Goal: Information Seeking & Learning: Learn about a topic

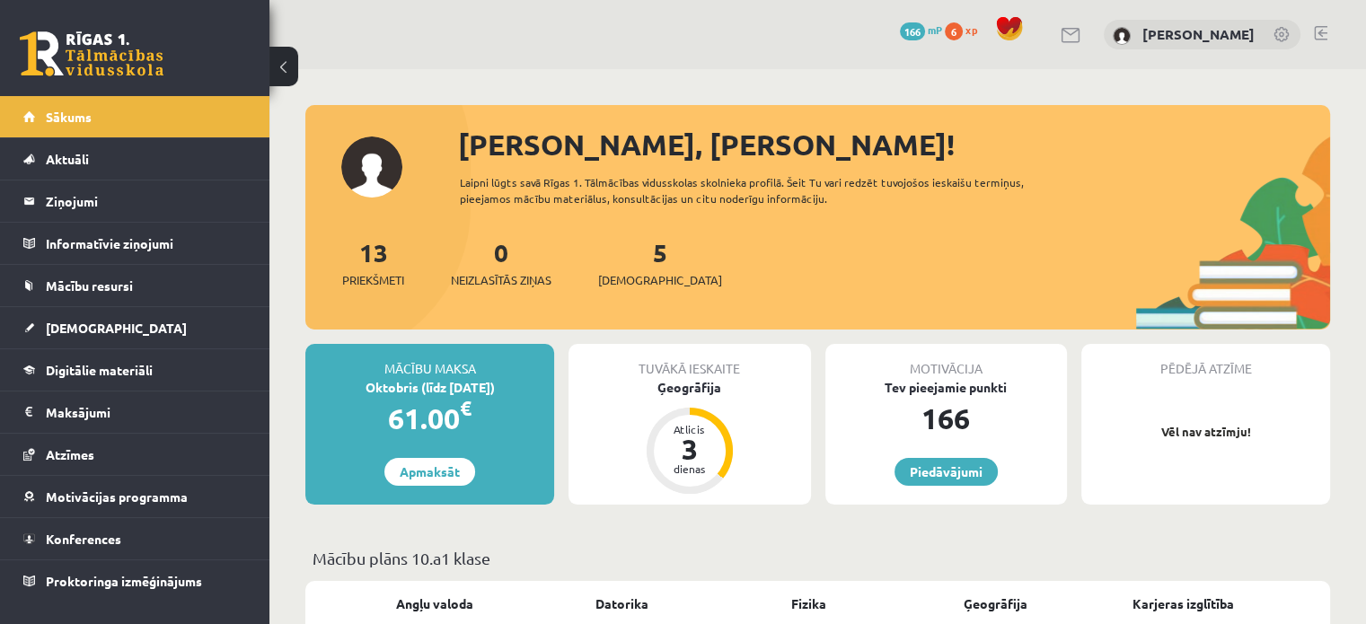
click at [636, 269] on div "5 [DEMOGRAPHIC_DATA]" at bounding box center [660, 261] width 124 height 56
click at [631, 267] on div "5 [DEMOGRAPHIC_DATA]" at bounding box center [660, 261] width 124 height 56
click at [626, 254] on link "5 [DEMOGRAPHIC_DATA]" at bounding box center [660, 262] width 124 height 53
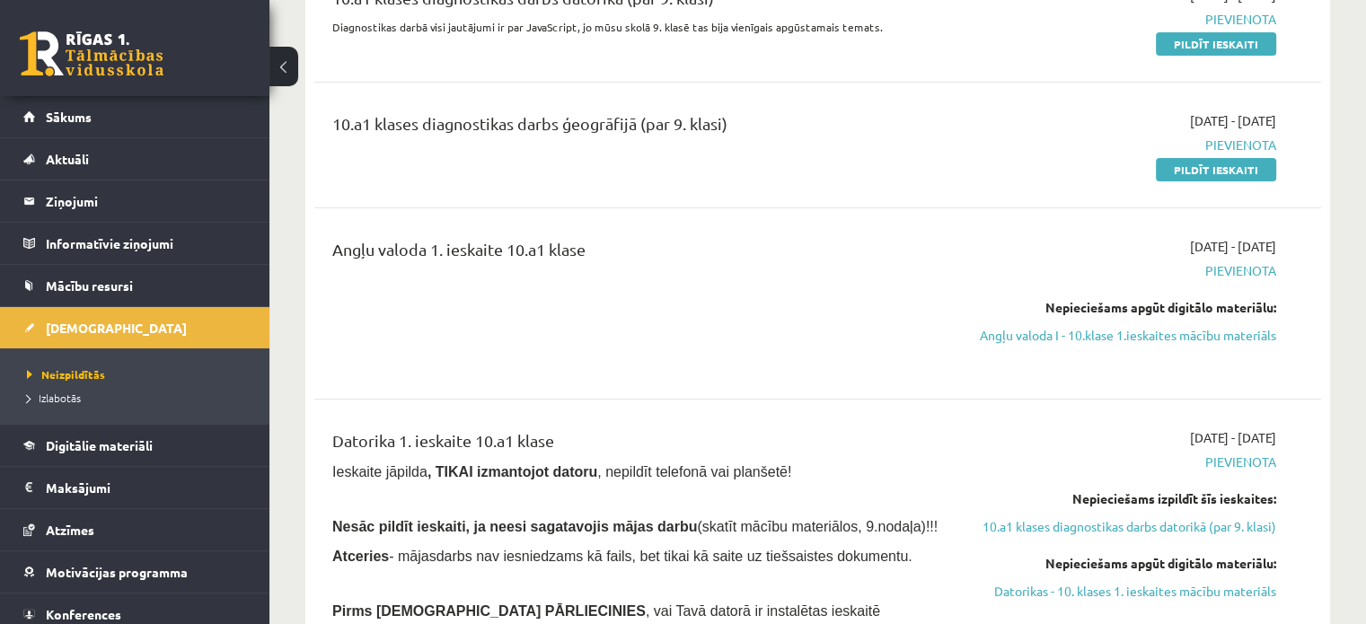
scroll to position [273, 0]
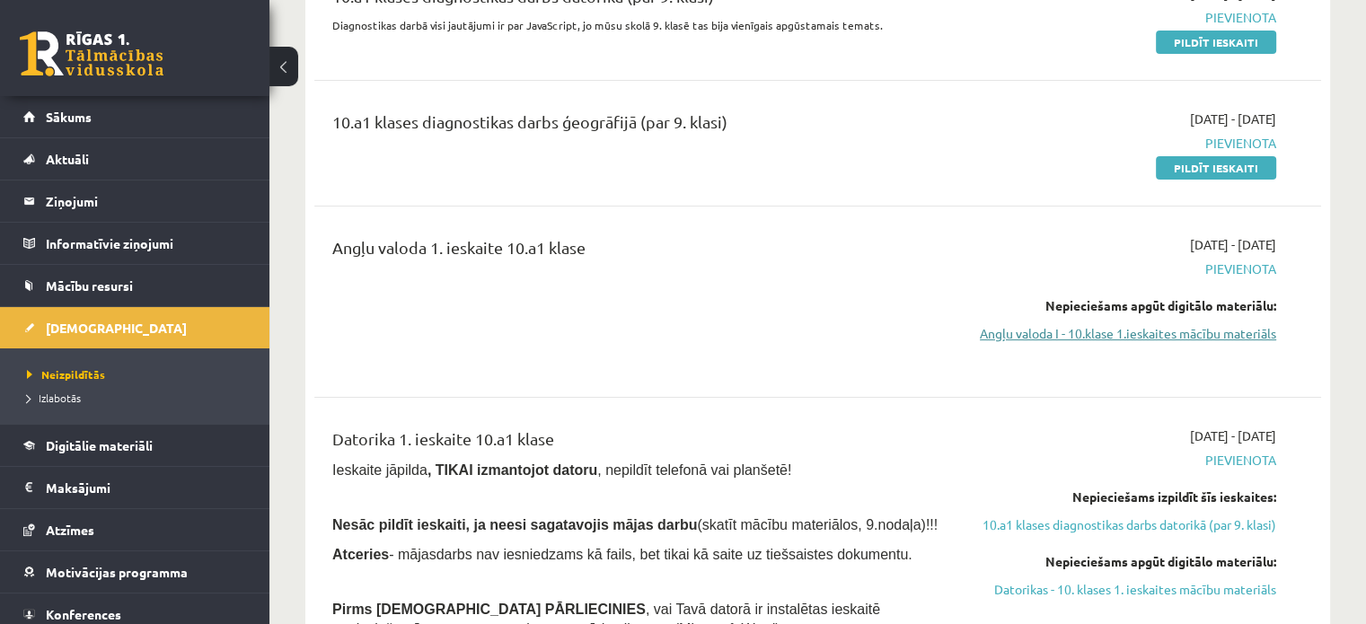
click at [1158, 334] on link "Angļu valoda I - 10.klase 1.ieskaites mācību materiāls" at bounding box center [1128, 333] width 296 height 19
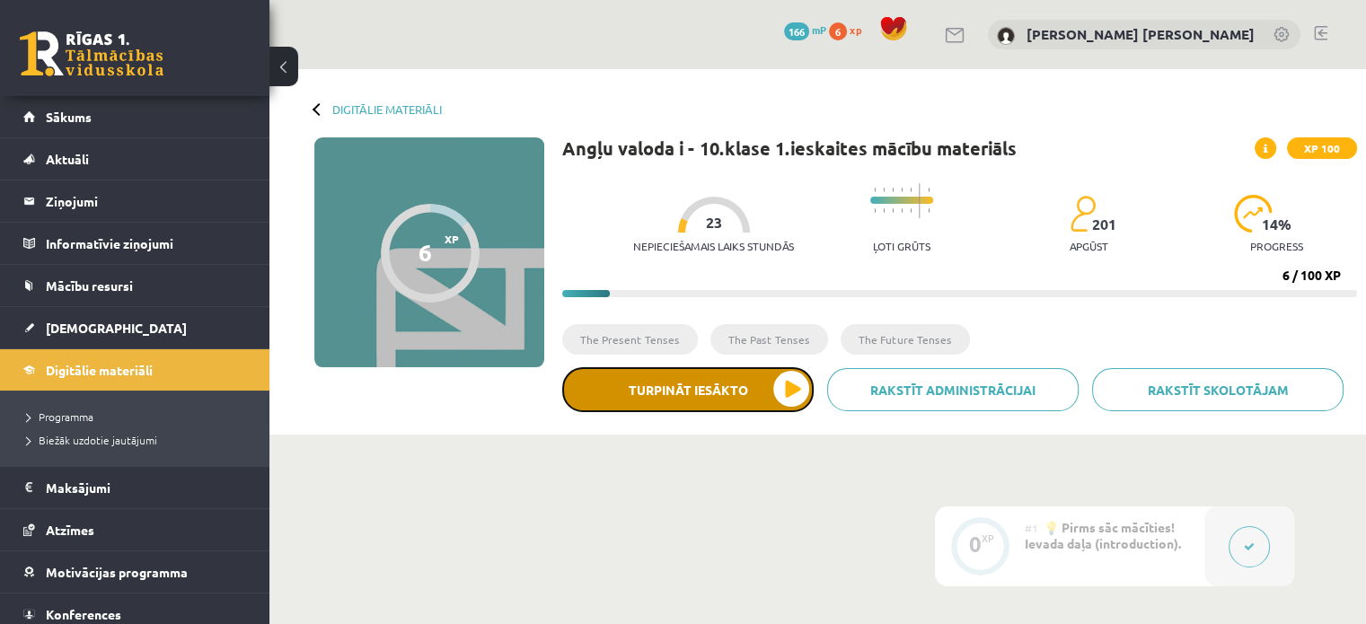
click at [776, 388] on button "Turpināt iesākto" at bounding box center [687, 389] width 251 height 45
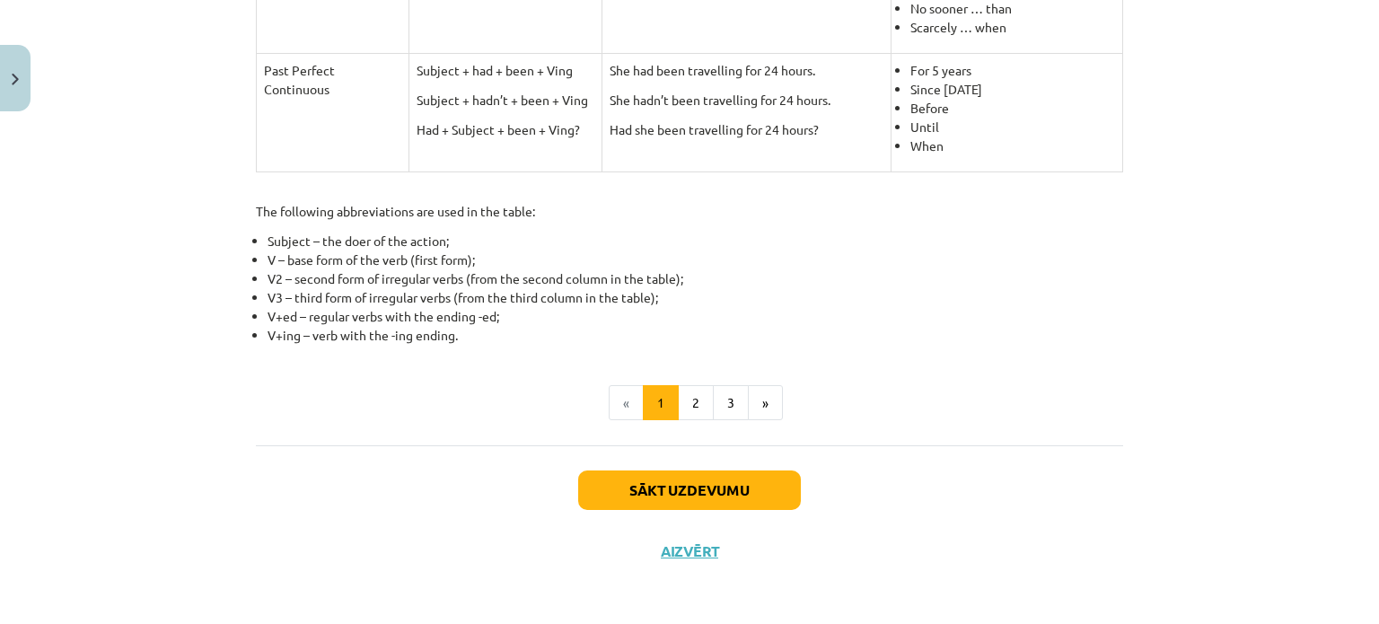
scroll to position [894, 0]
click at [679, 401] on button "2" at bounding box center [696, 403] width 36 height 36
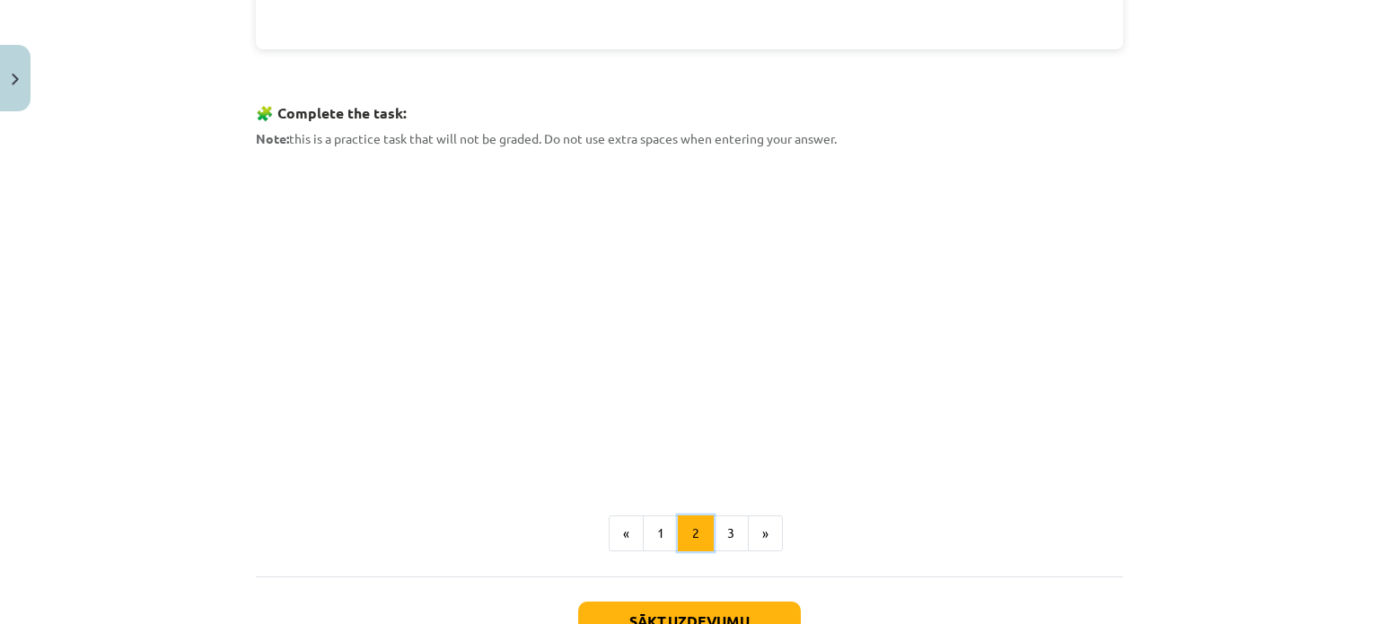
scroll to position [842, 0]
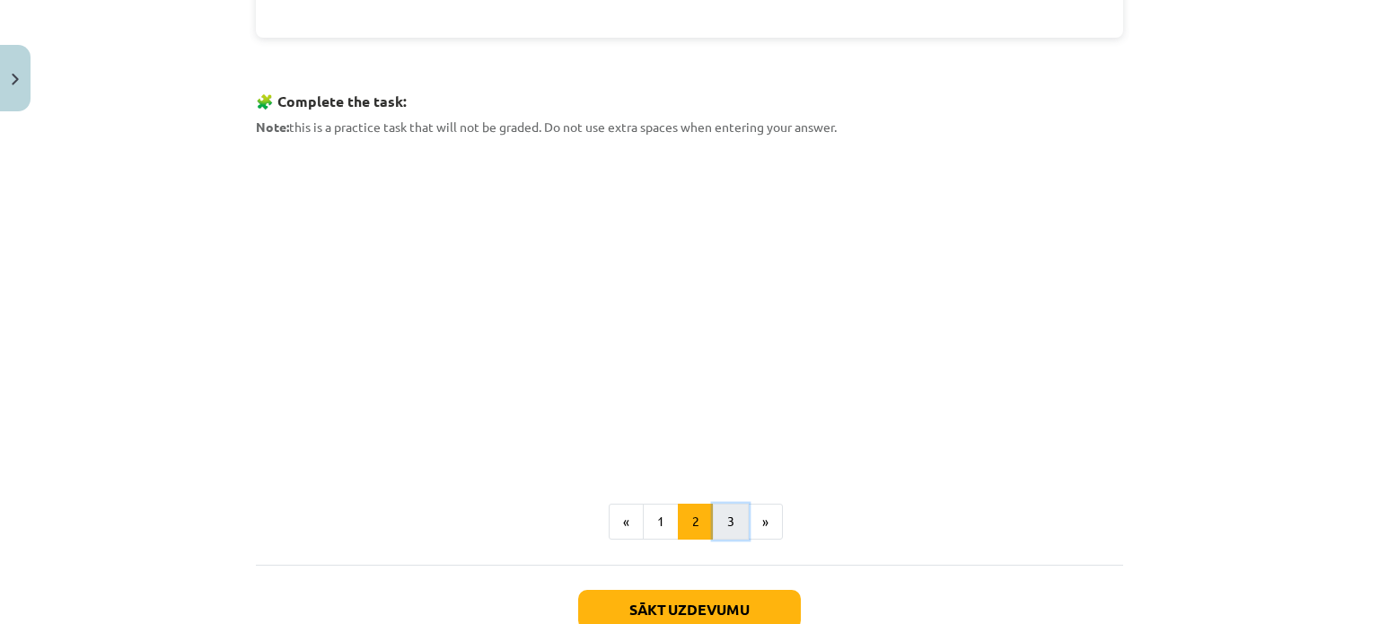
click at [728, 517] on button "3" at bounding box center [731, 522] width 36 height 36
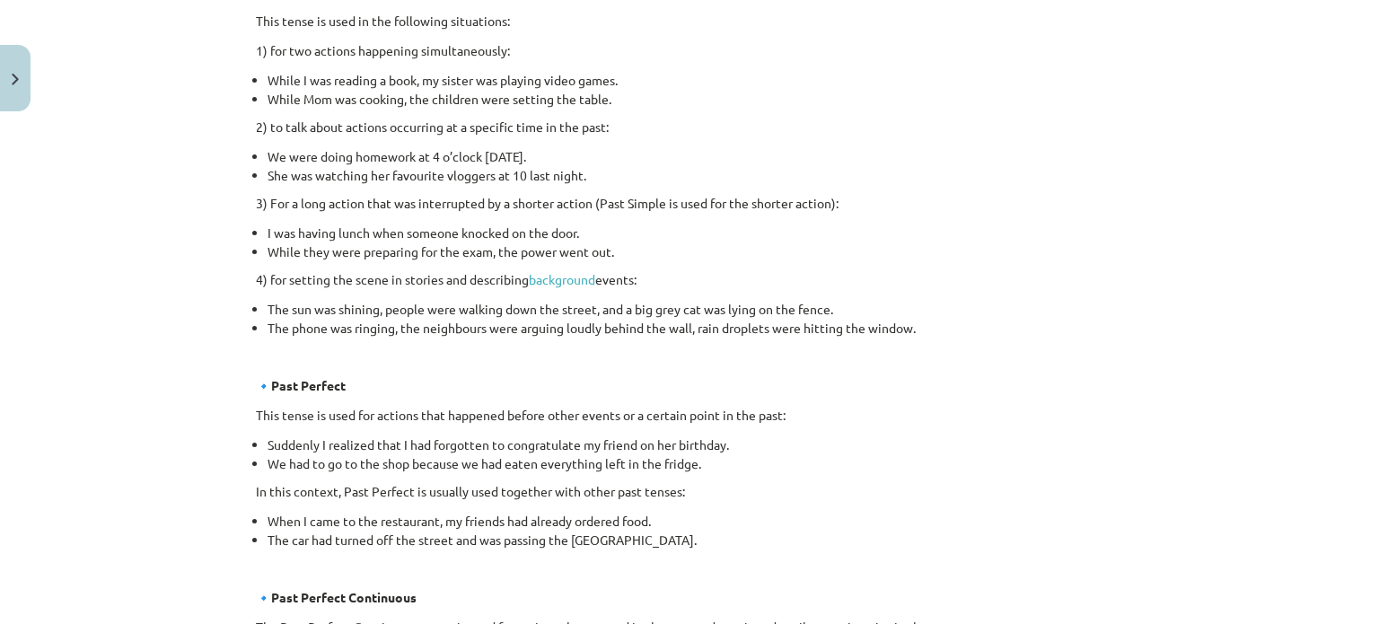
scroll to position [1078, 0]
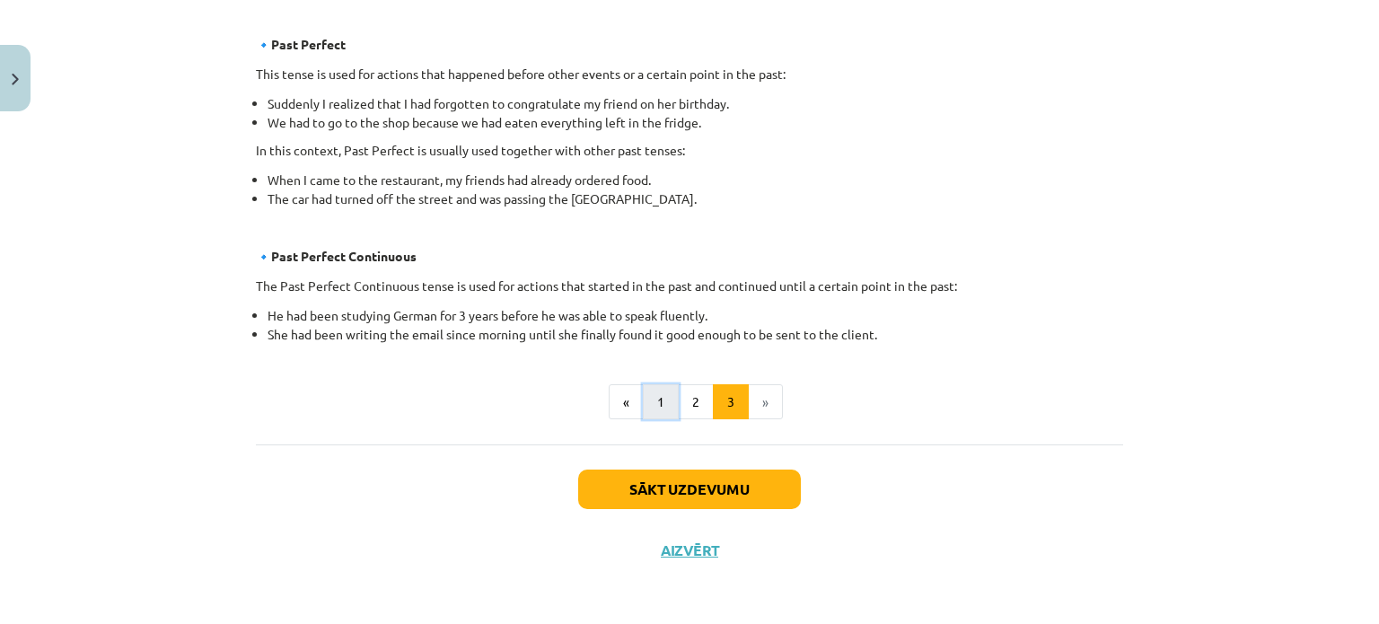
click at [657, 393] on button "1" at bounding box center [661, 402] width 36 height 36
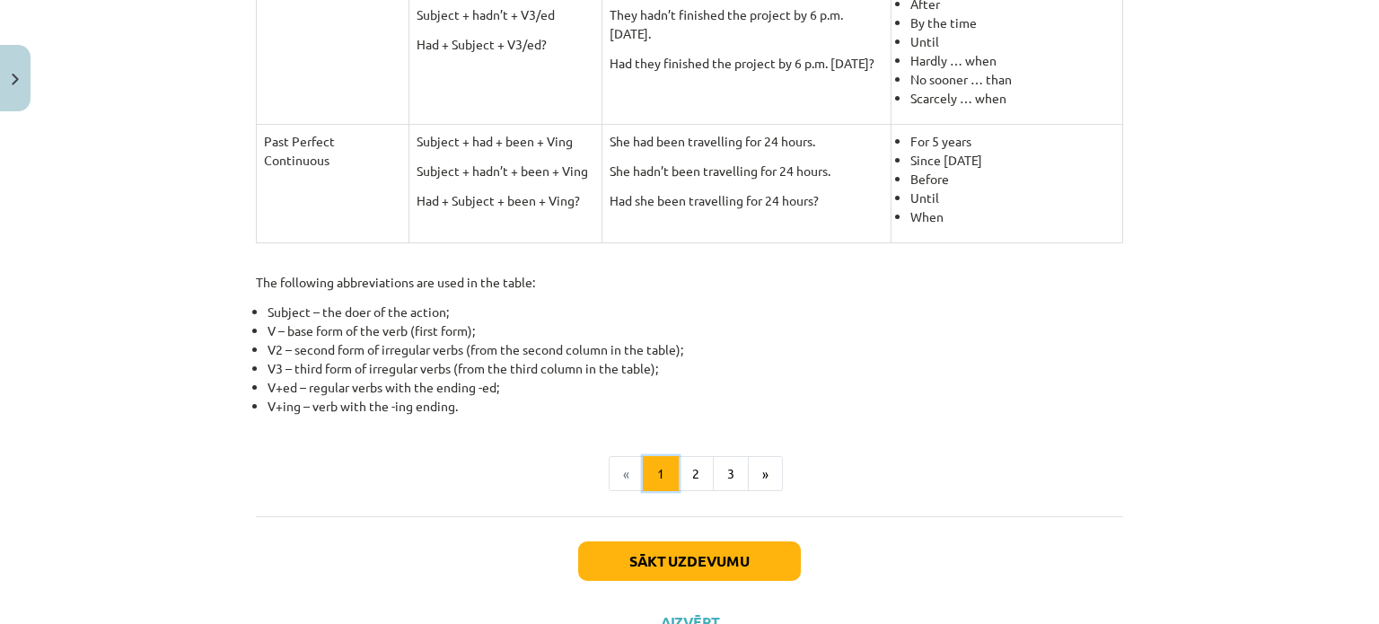
scroll to position [824, 0]
click at [1255, 294] on div "Mācību tēma: Angļu valoda i - 10.klase 1.ieskaites mācību materiāls #3 📝 Topic …" at bounding box center [689, 312] width 1379 height 624
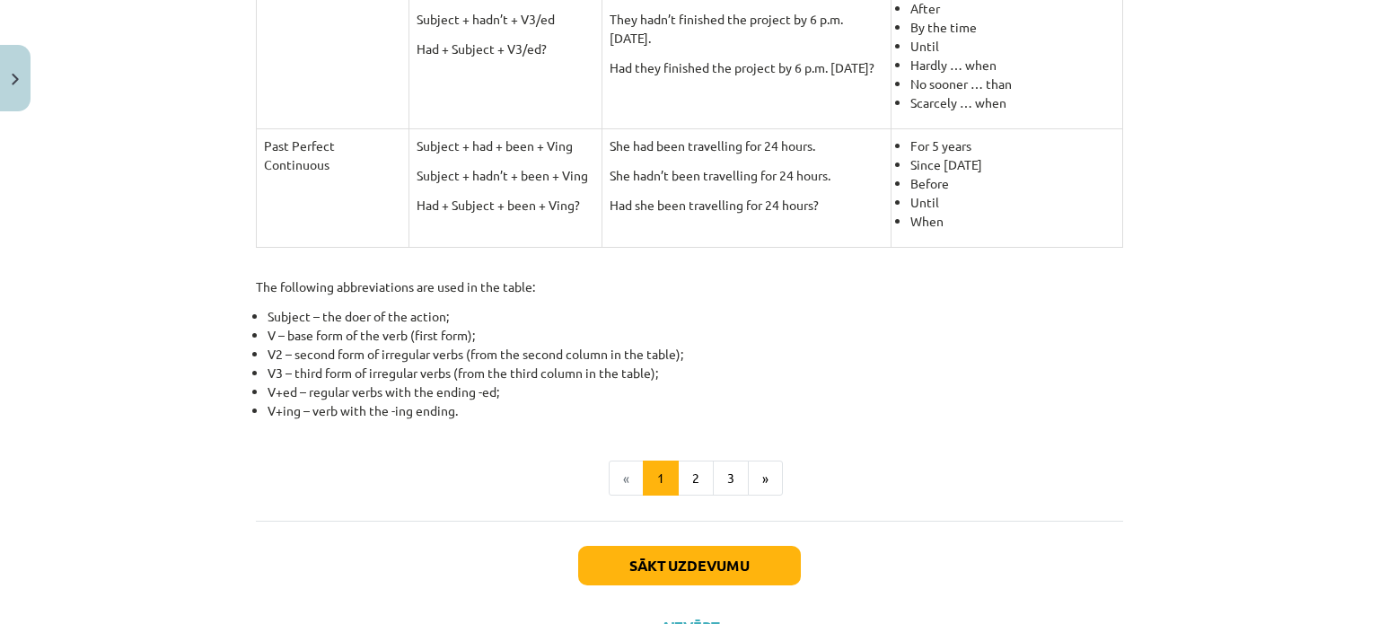
scroll to position [808, 0]
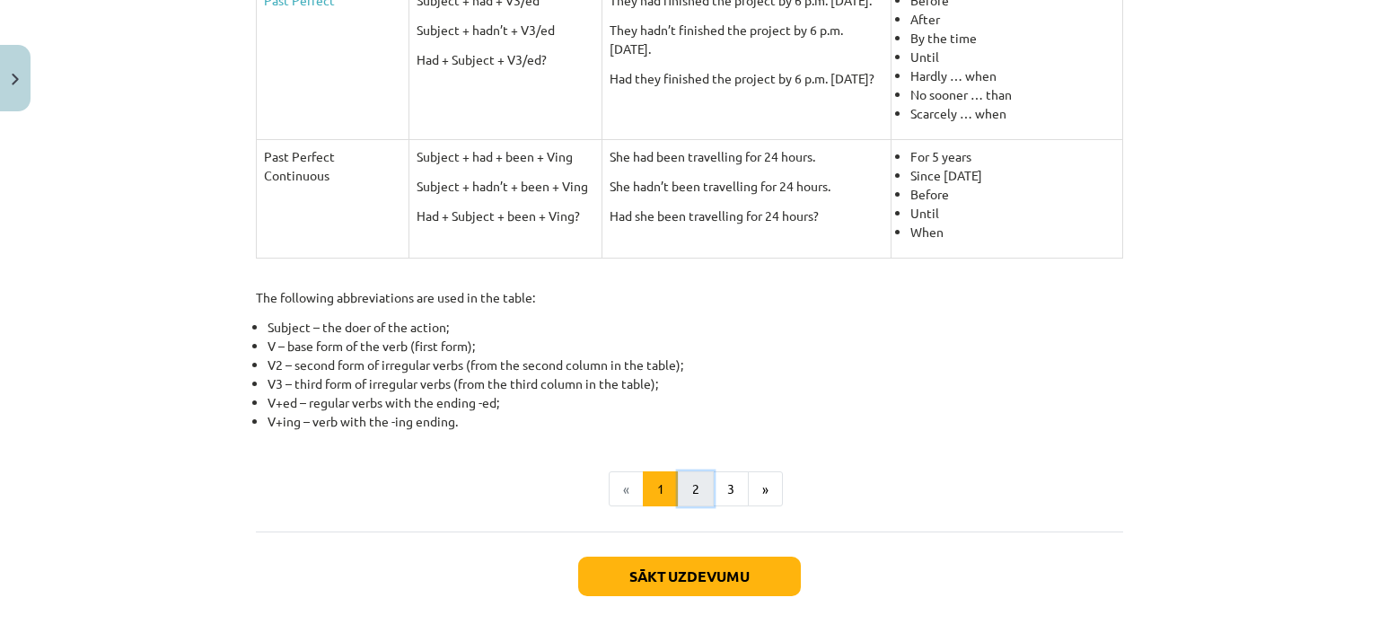
click at [690, 487] on button "2" at bounding box center [696, 489] width 36 height 36
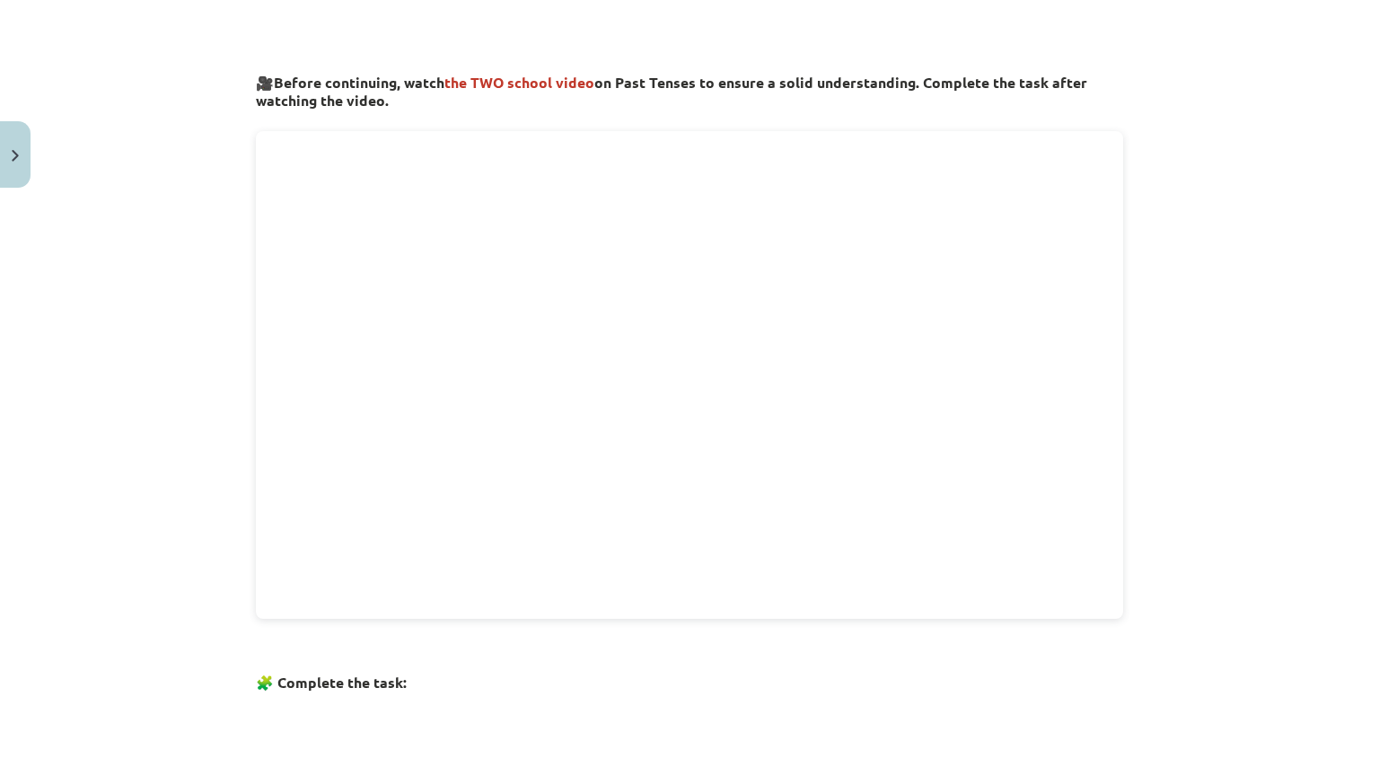
scroll to position [338, 0]
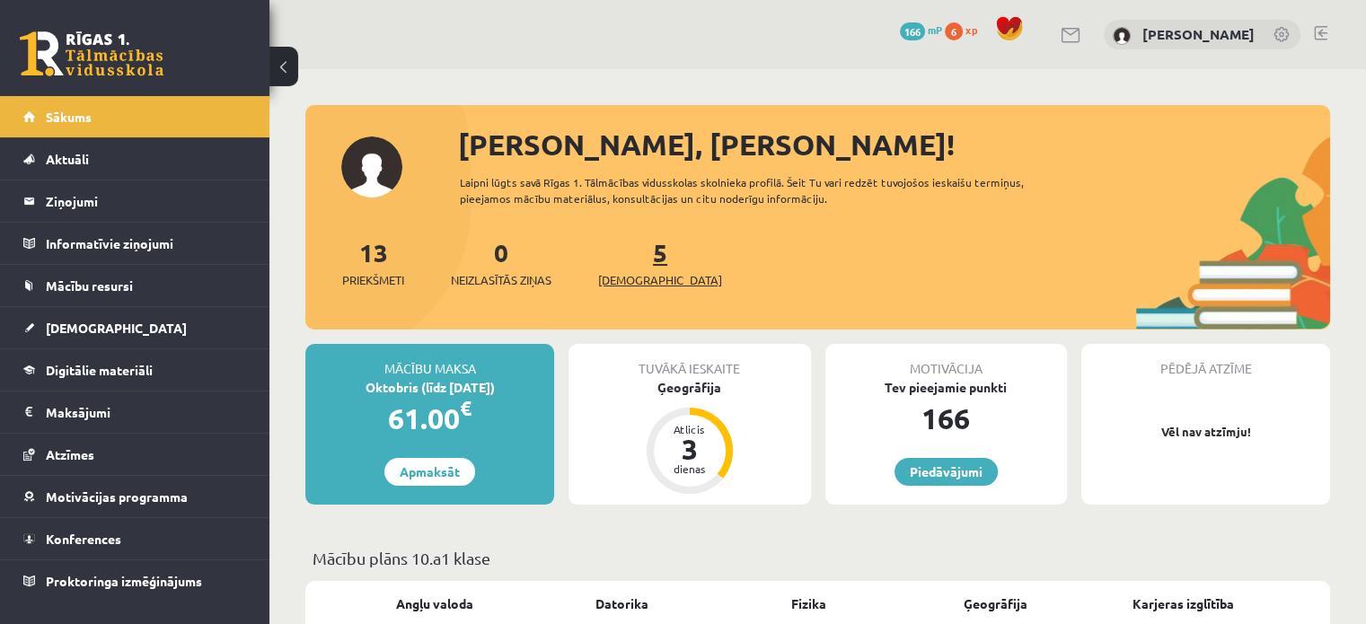
click at [621, 273] on span "[DEMOGRAPHIC_DATA]" at bounding box center [660, 280] width 124 height 18
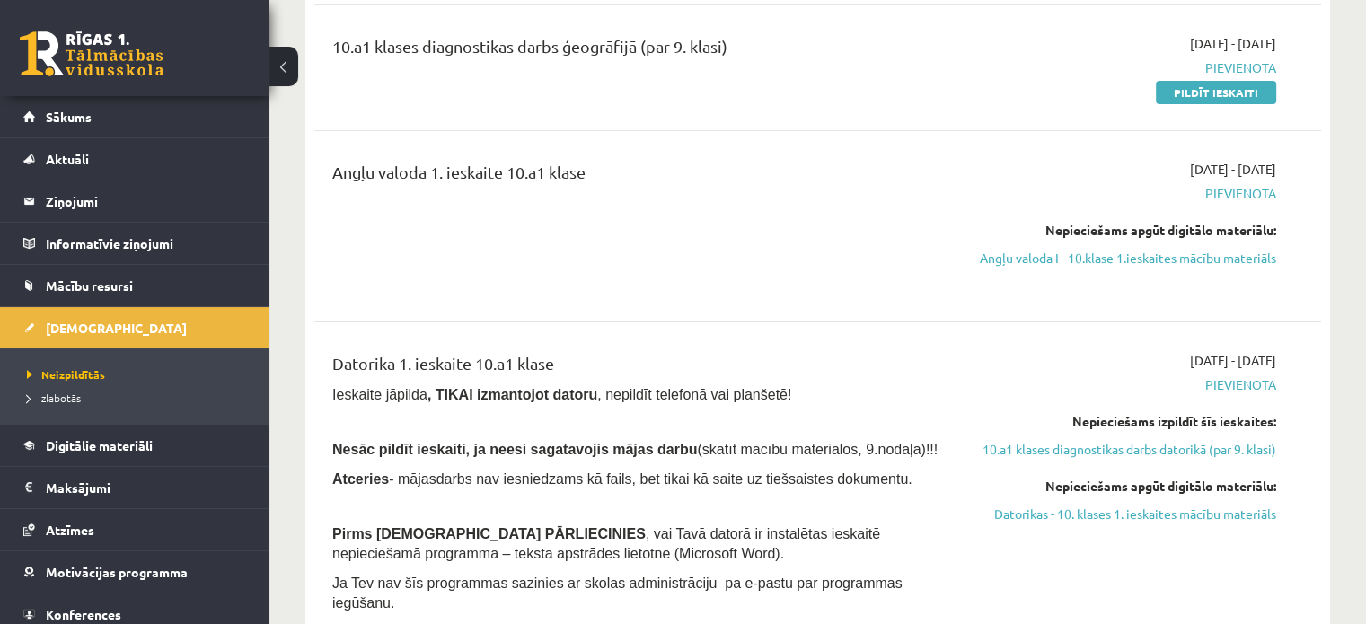
scroll to position [359, 0]
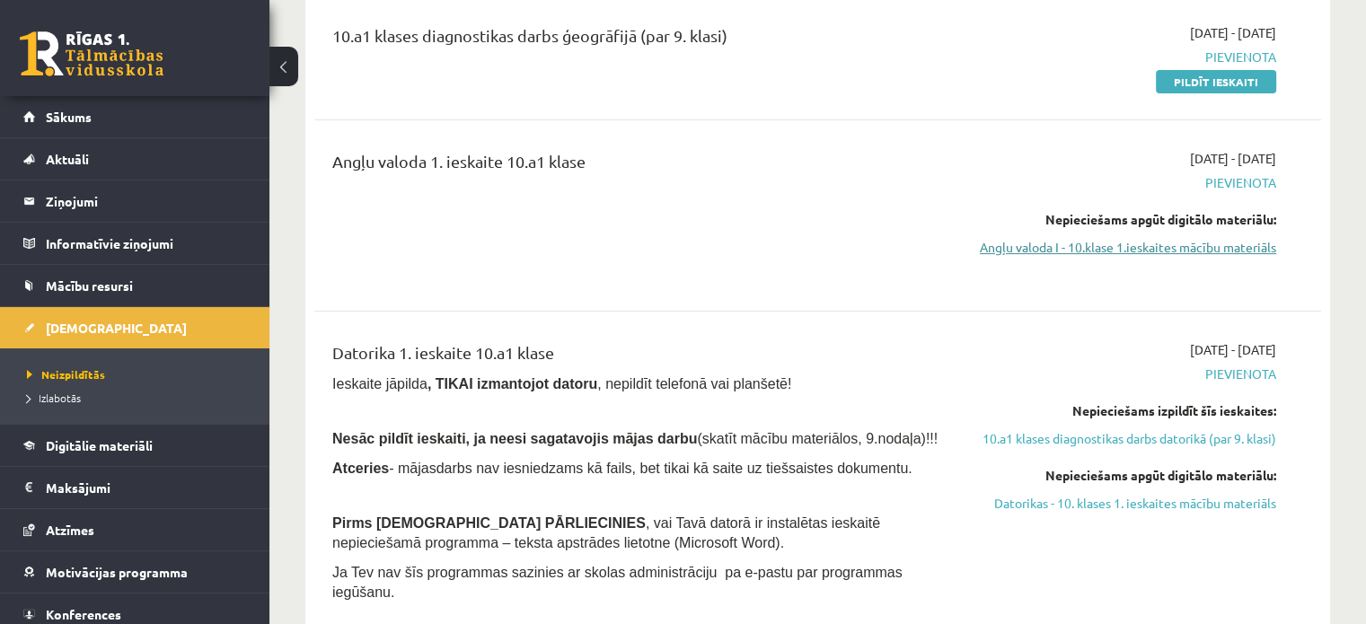
click at [1178, 255] on link "Angļu valoda I - 10.klase 1.ieskaites mācību materiāls" at bounding box center [1128, 247] width 296 height 19
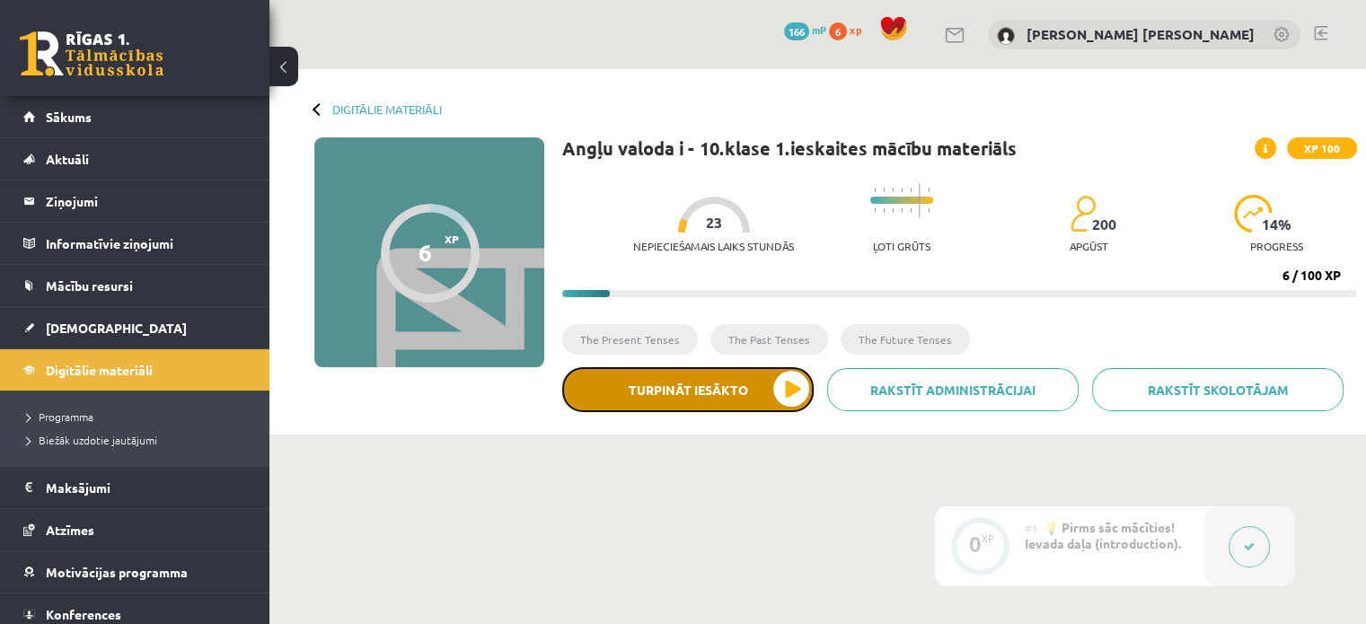
click at [811, 392] on button "Turpināt iesākto" at bounding box center [687, 389] width 251 height 45
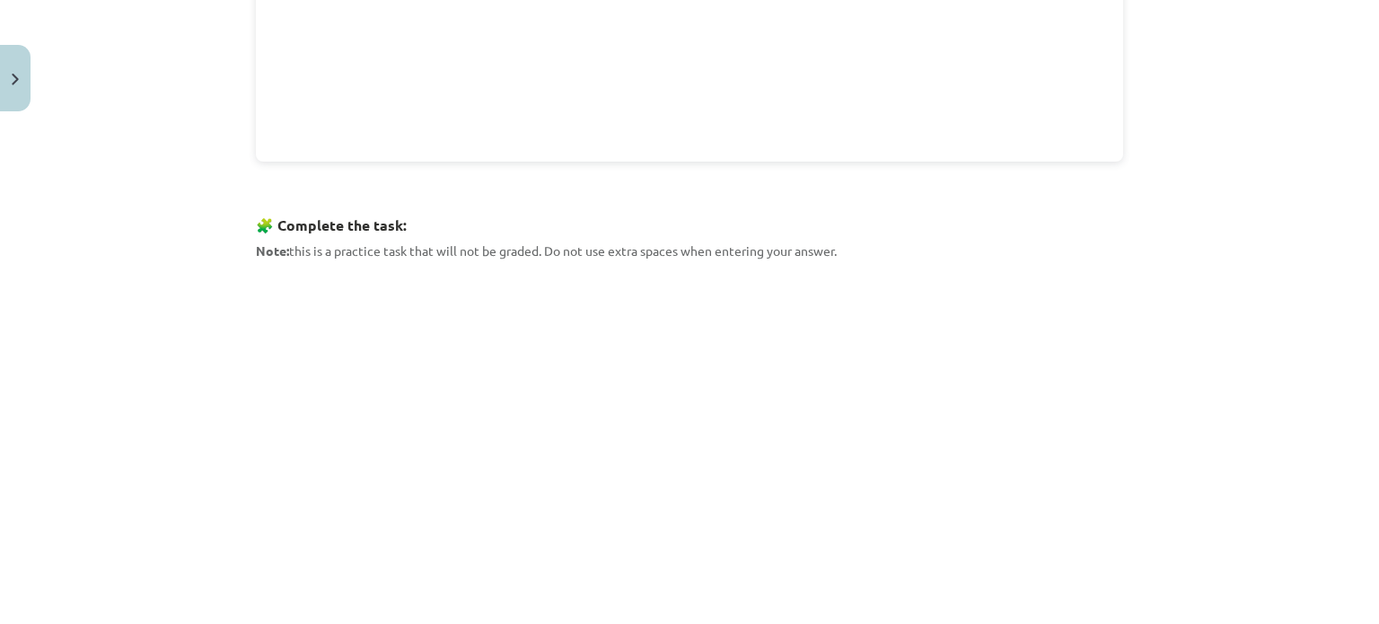
scroll to position [898, 0]
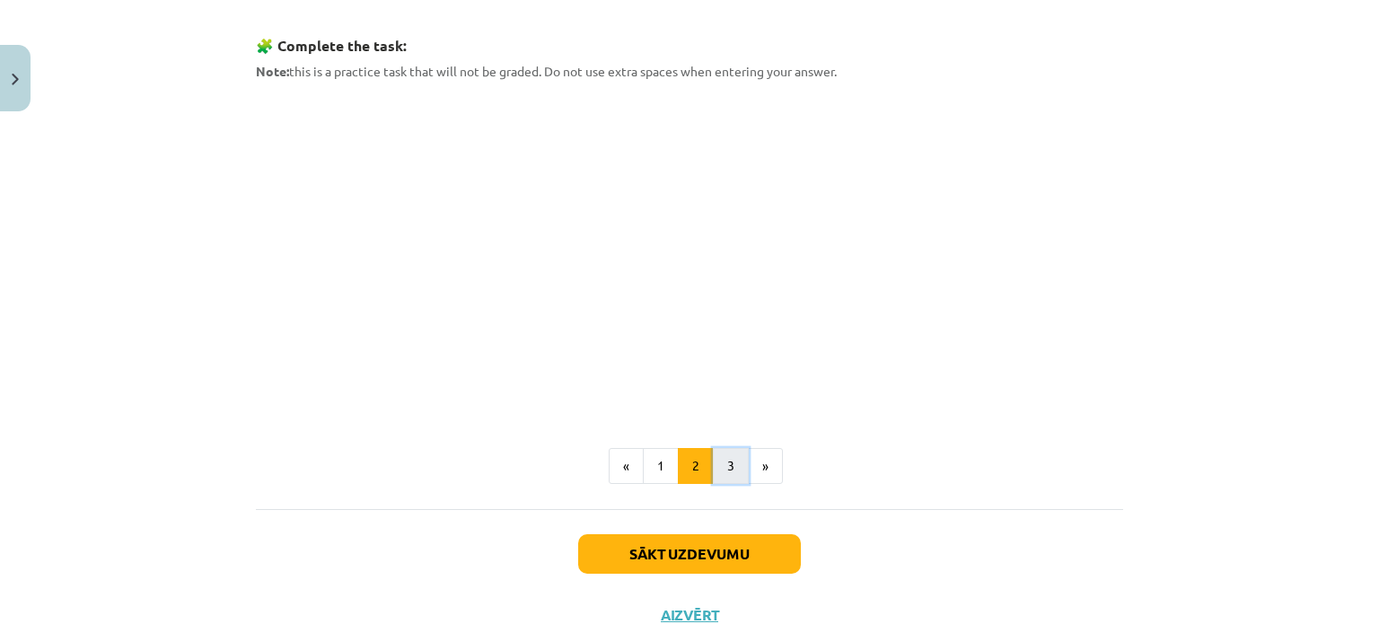
click at [726, 470] on button "3" at bounding box center [731, 466] width 36 height 36
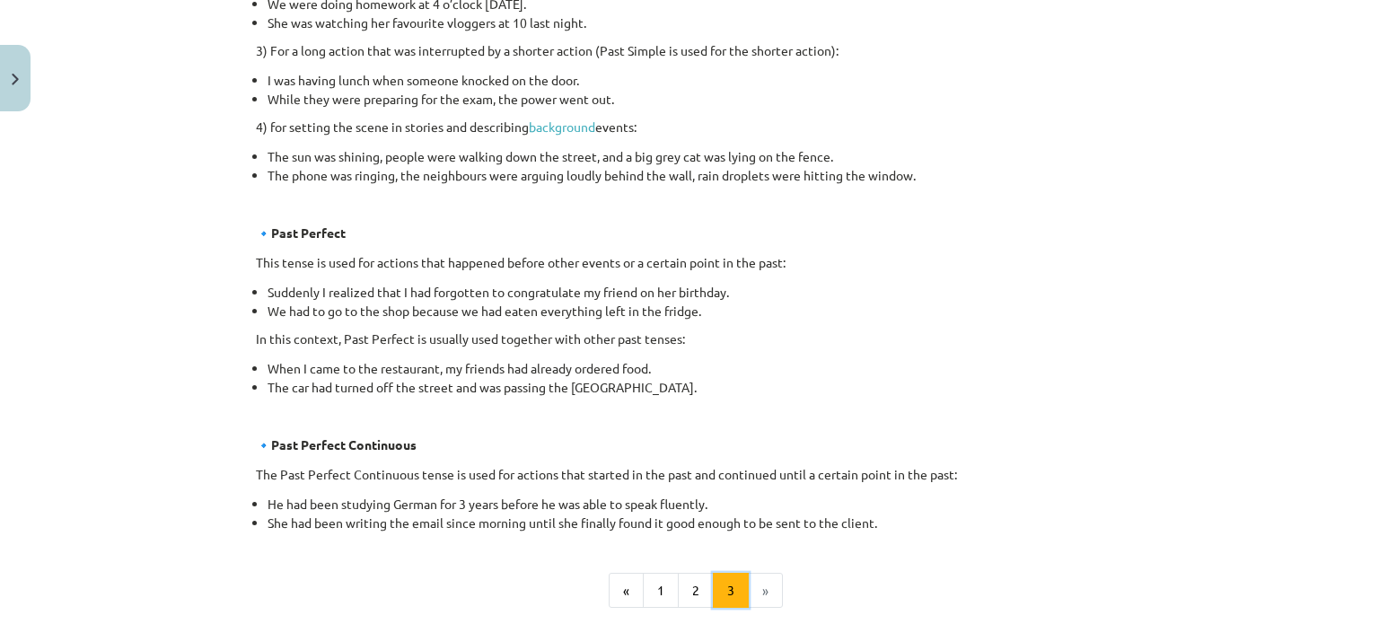
scroll to position [949, 0]
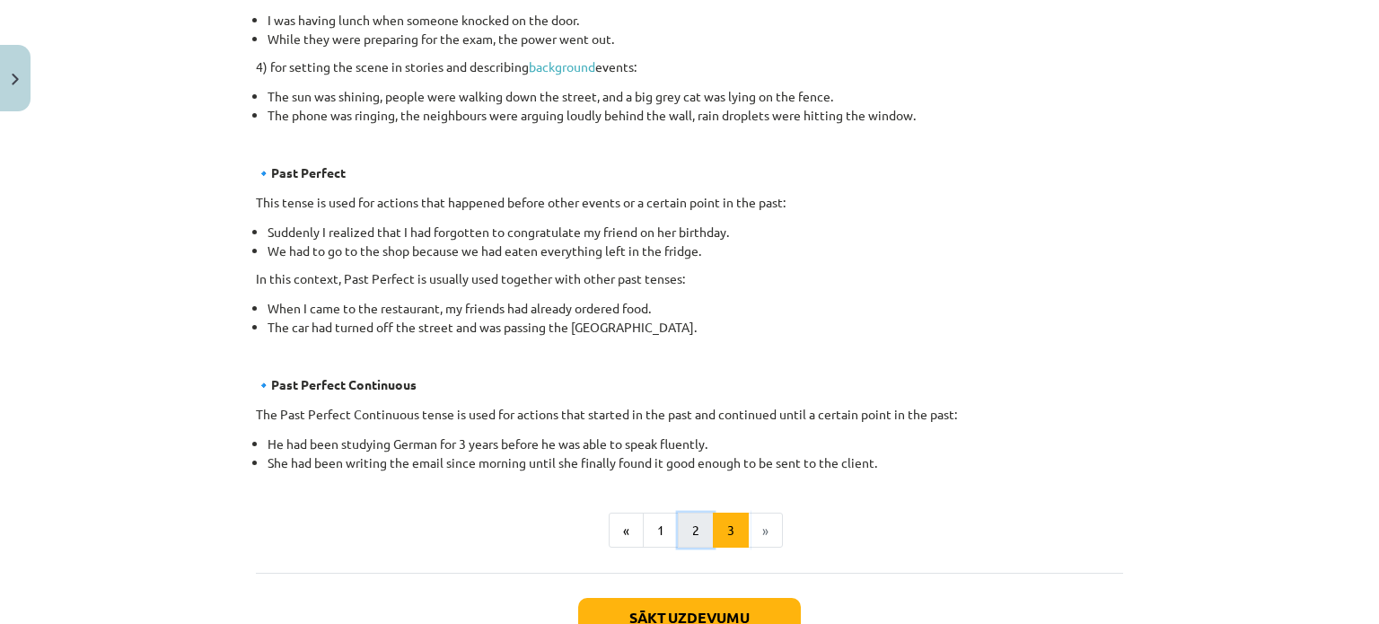
click at [682, 519] on button "2" at bounding box center [696, 531] width 36 height 36
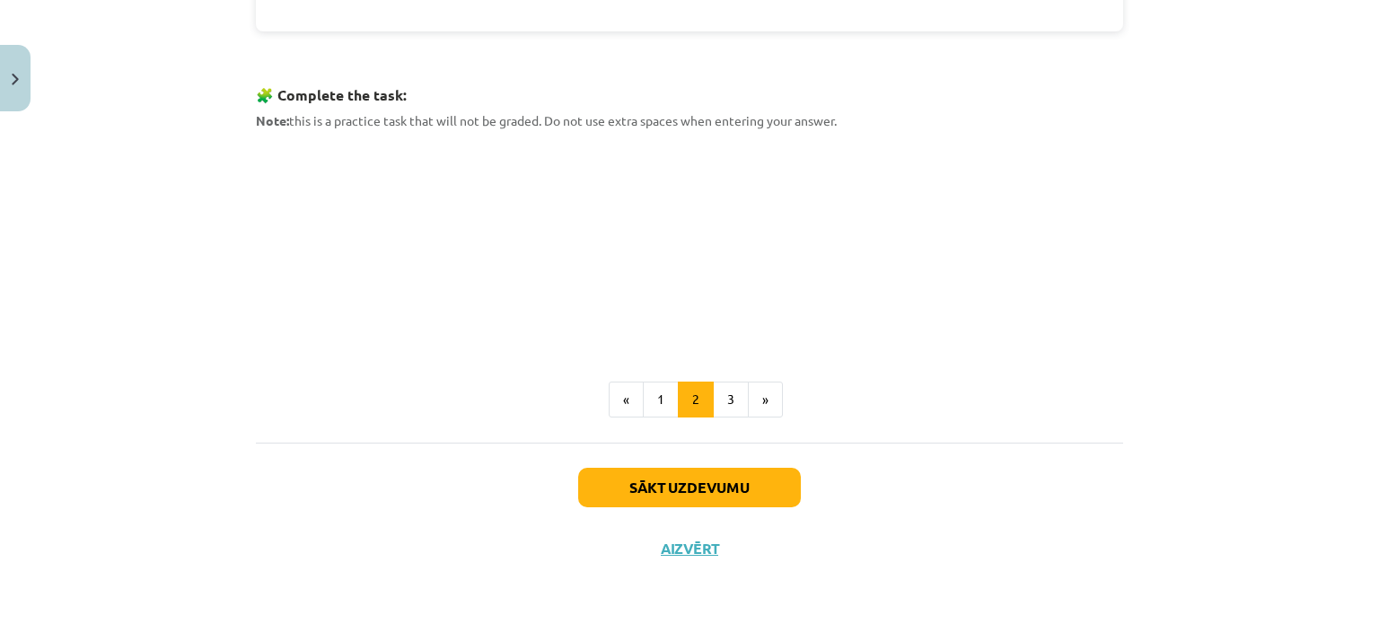
scroll to position [844, 0]
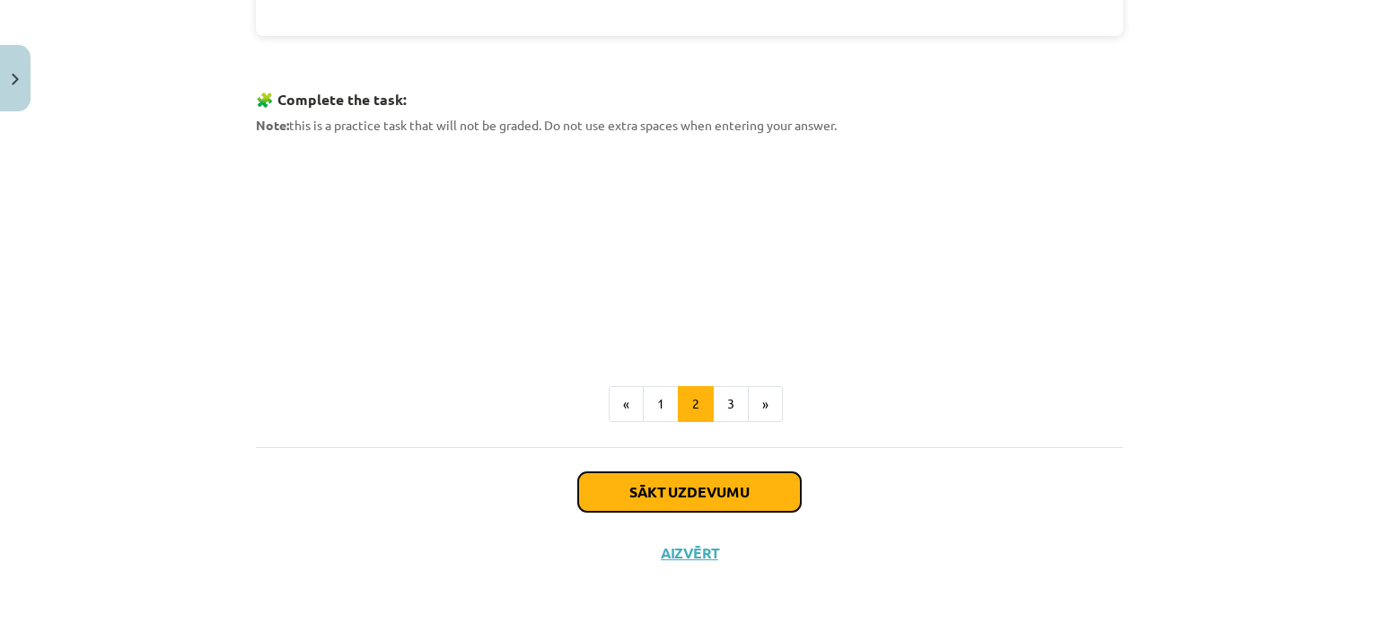
click at [718, 477] on button "Sākt uzdevumu" at bounding box center [689, 492] width 223 height 40
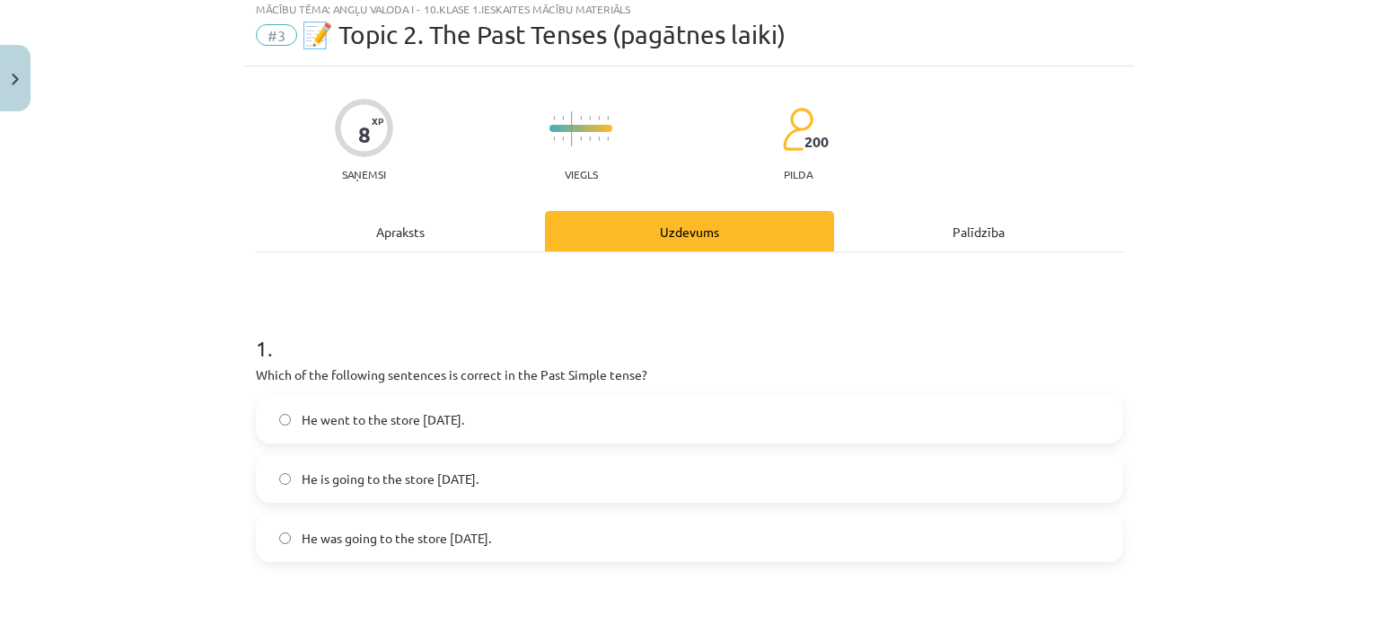
scroll to position [45, 0]
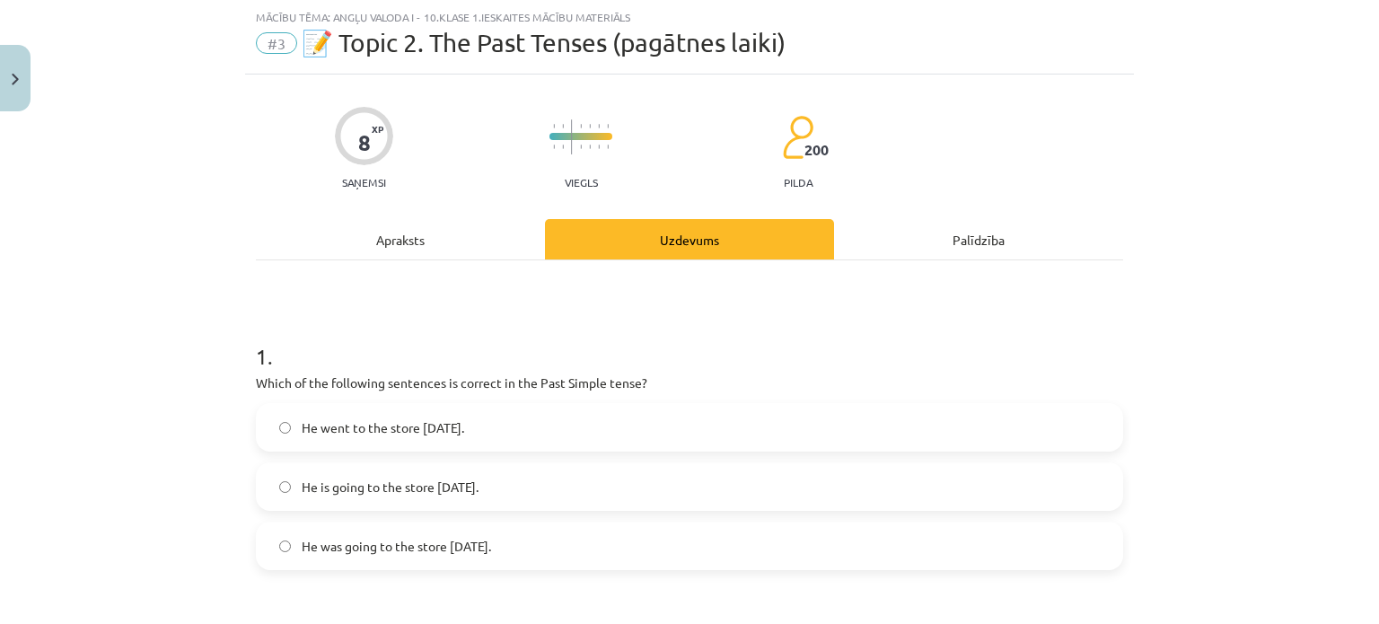
click at [359, 433] on span "He went to the store yesterday." at bounding box center [383, 427] width 163 height 19
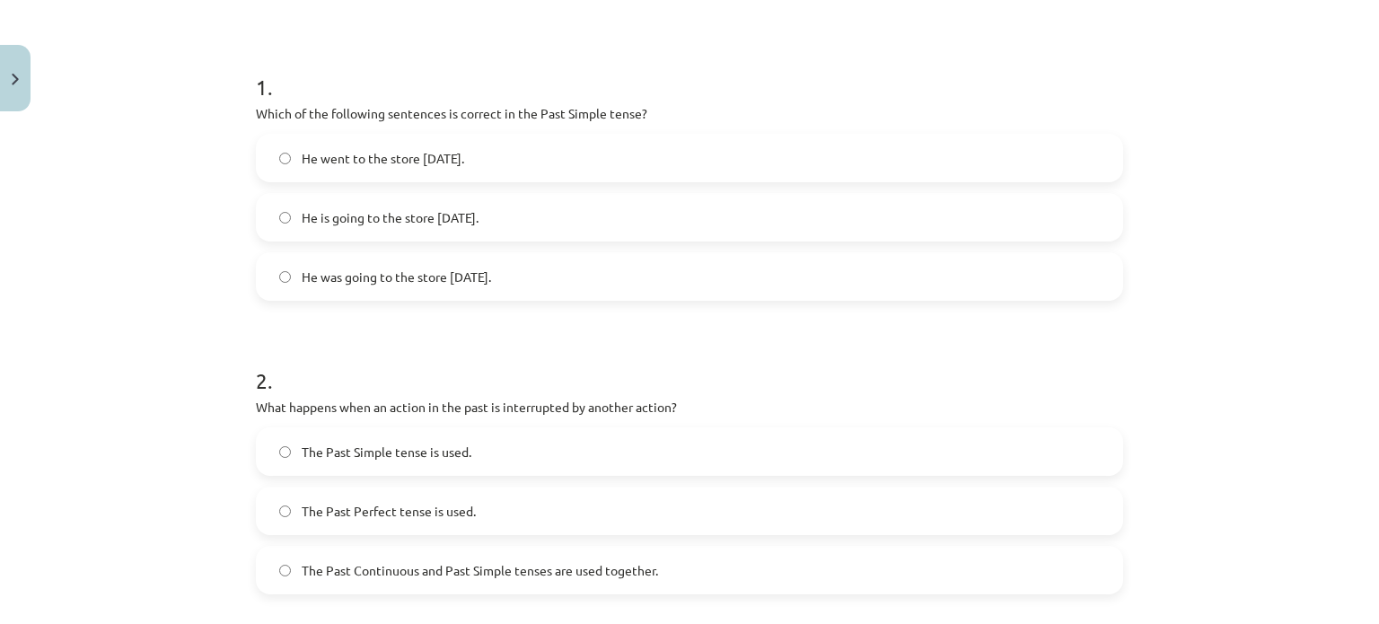
scroll to position [404, 0]
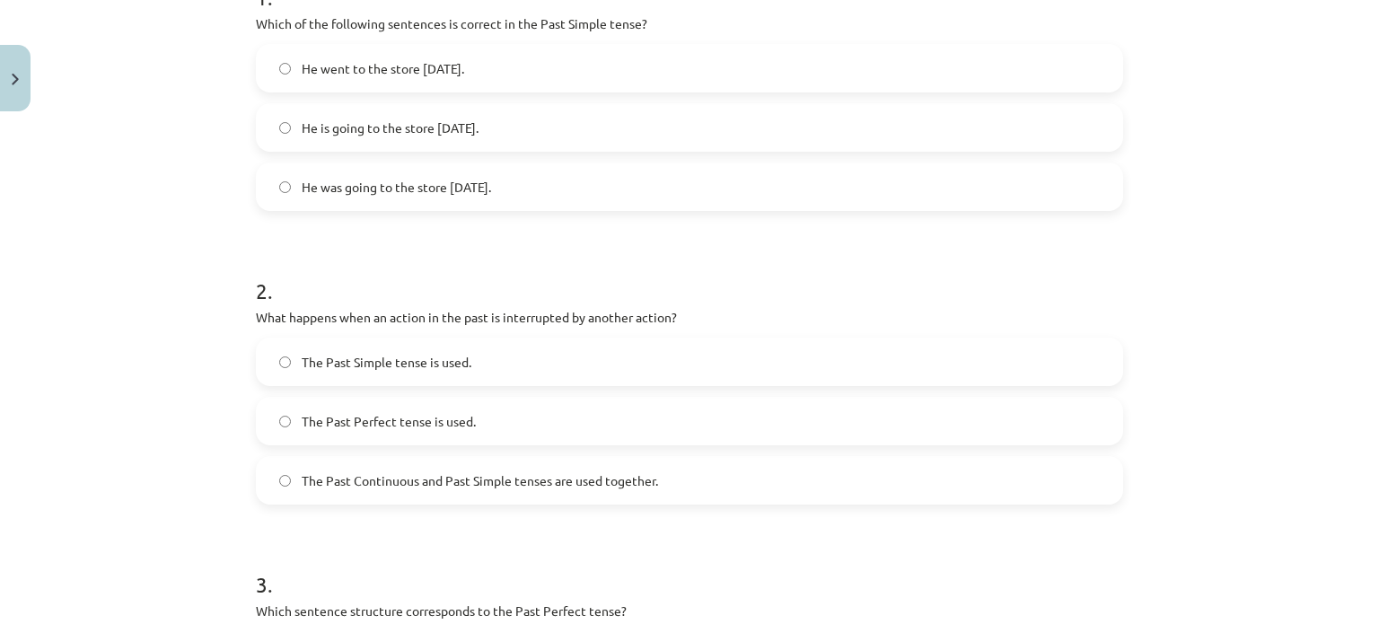
click at [474, 477] on span "The Past Continuous and Past Simple tenses are used together." at bounding box center [480, 480] width 357 height 19
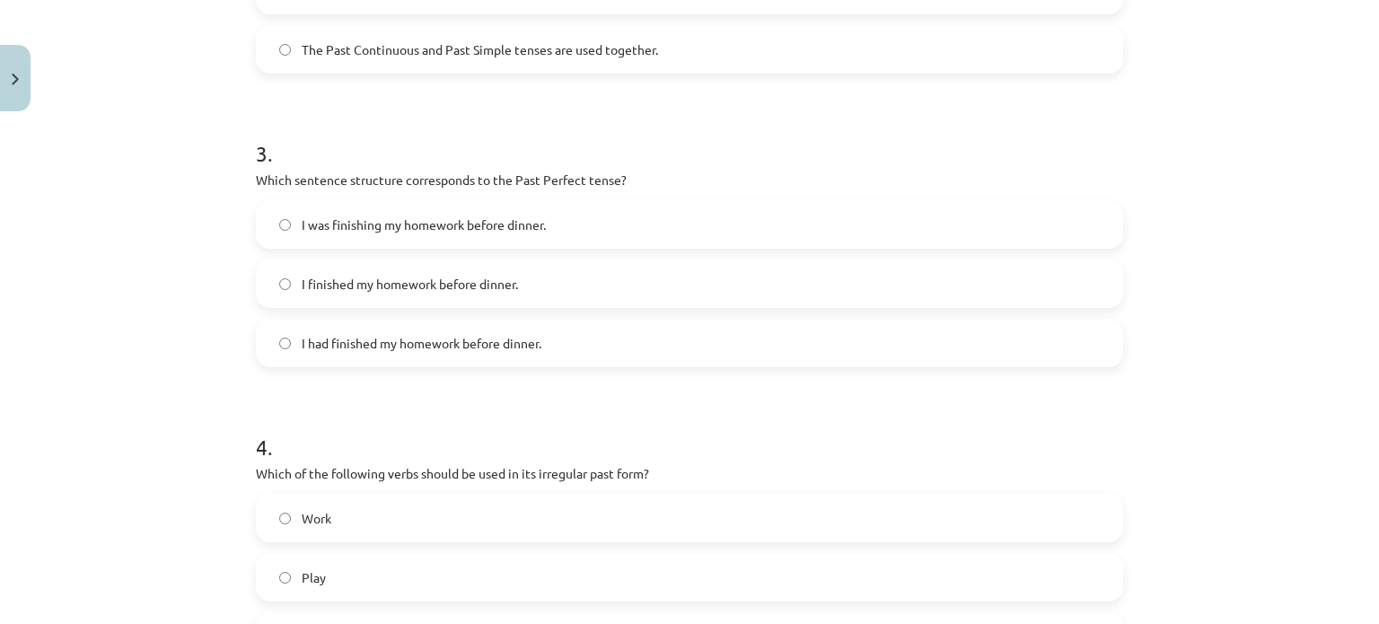
scroll to position [853, 0]
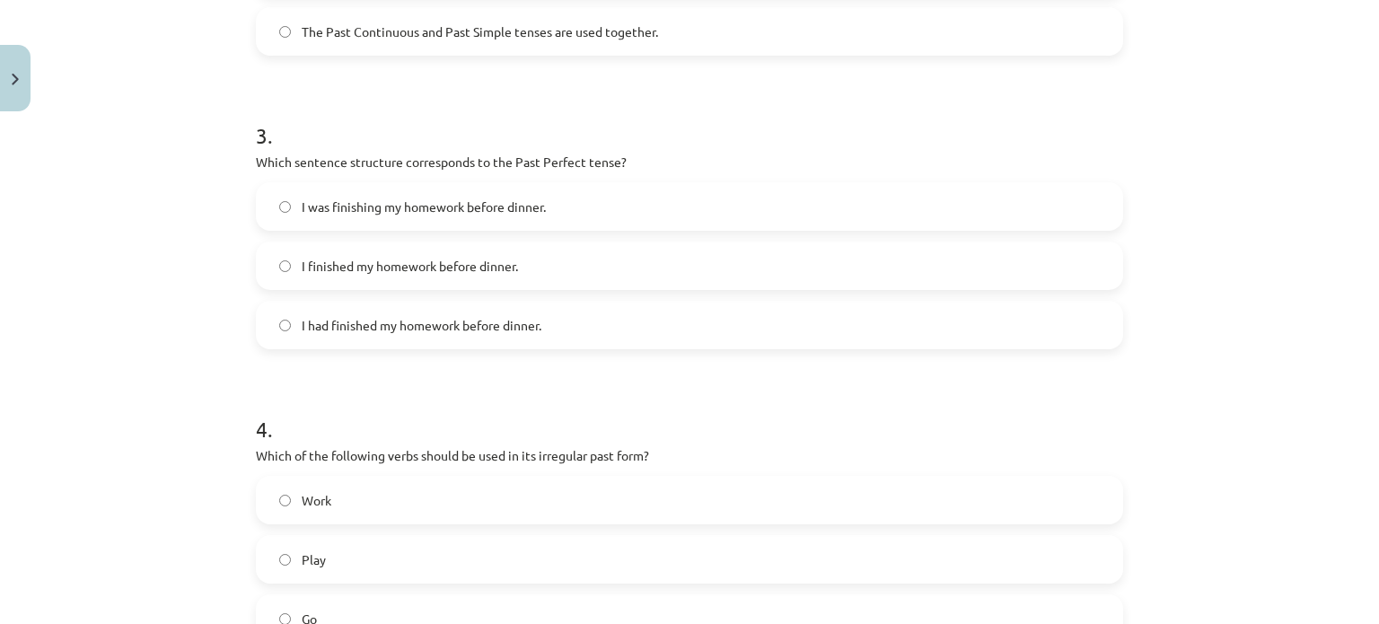
click at [378, 323] on span "I had finished my homework before dinner." at bounding box center [422, 325] width 240 height 19
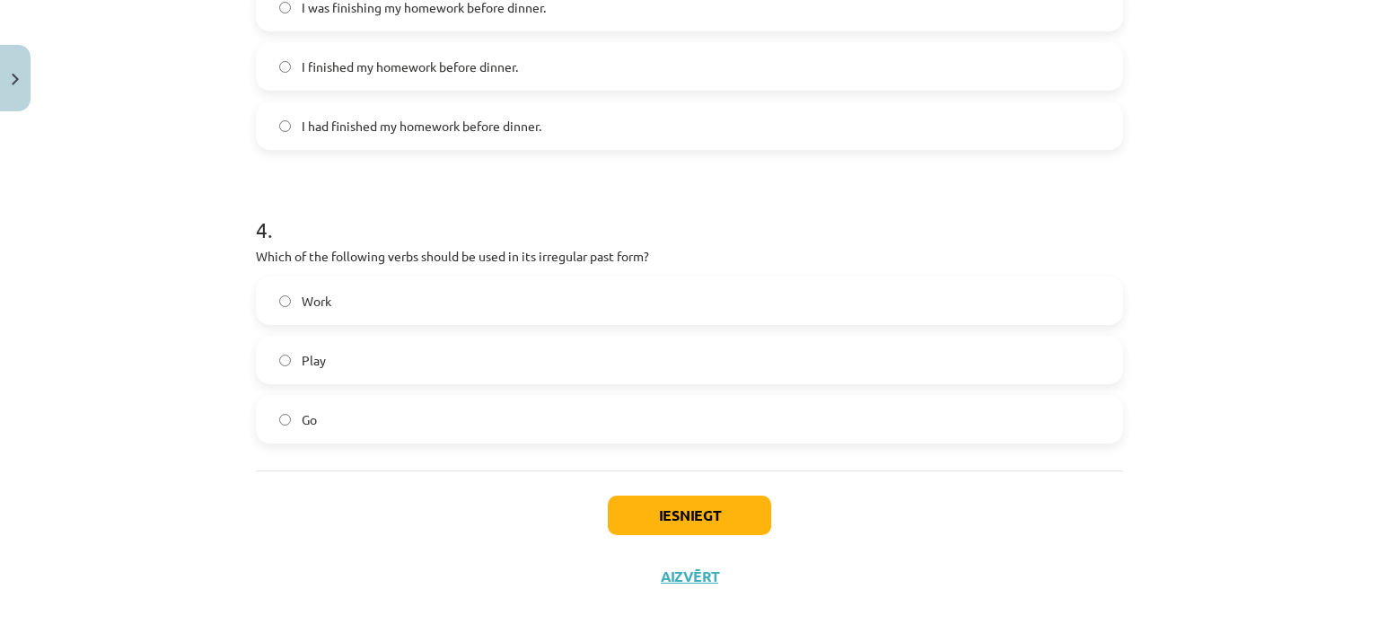
scroll to position [1079, 0]
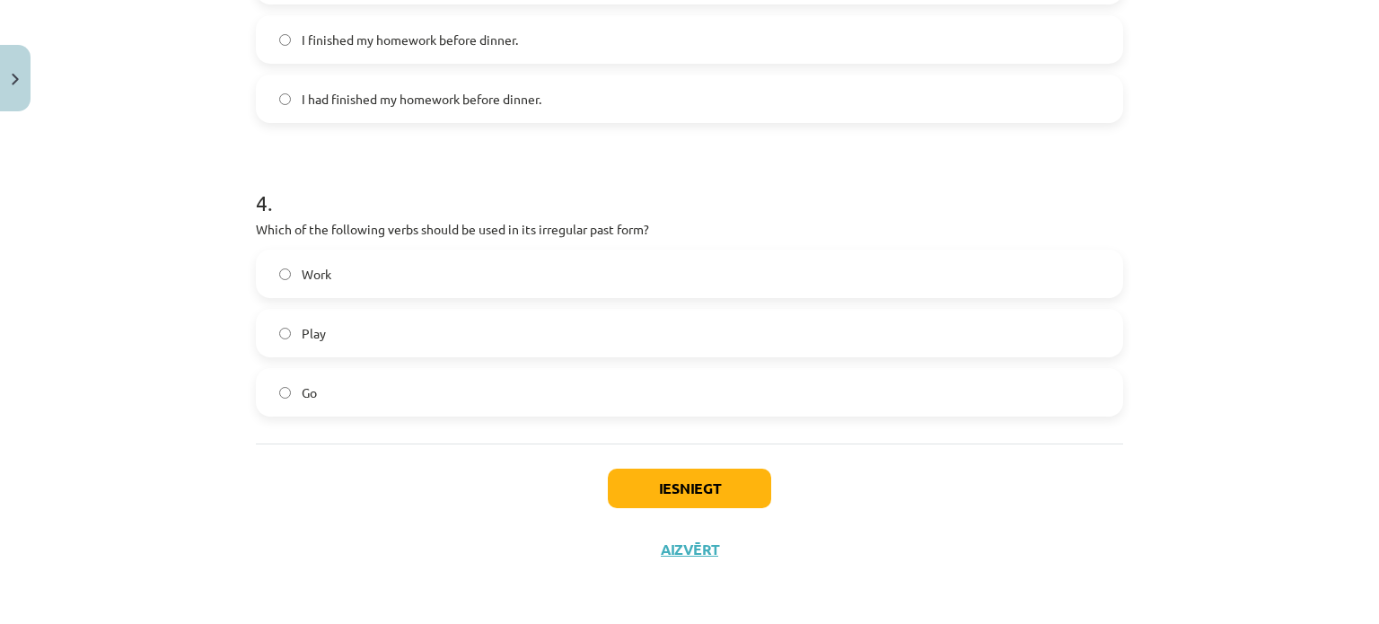
click at [565, 401] on label "Go" at bounding box center [690, 392] width 864 height 45
click at [668, 483] on button "Iesniegt" at bounding box center [689, 489] width 163 height 40
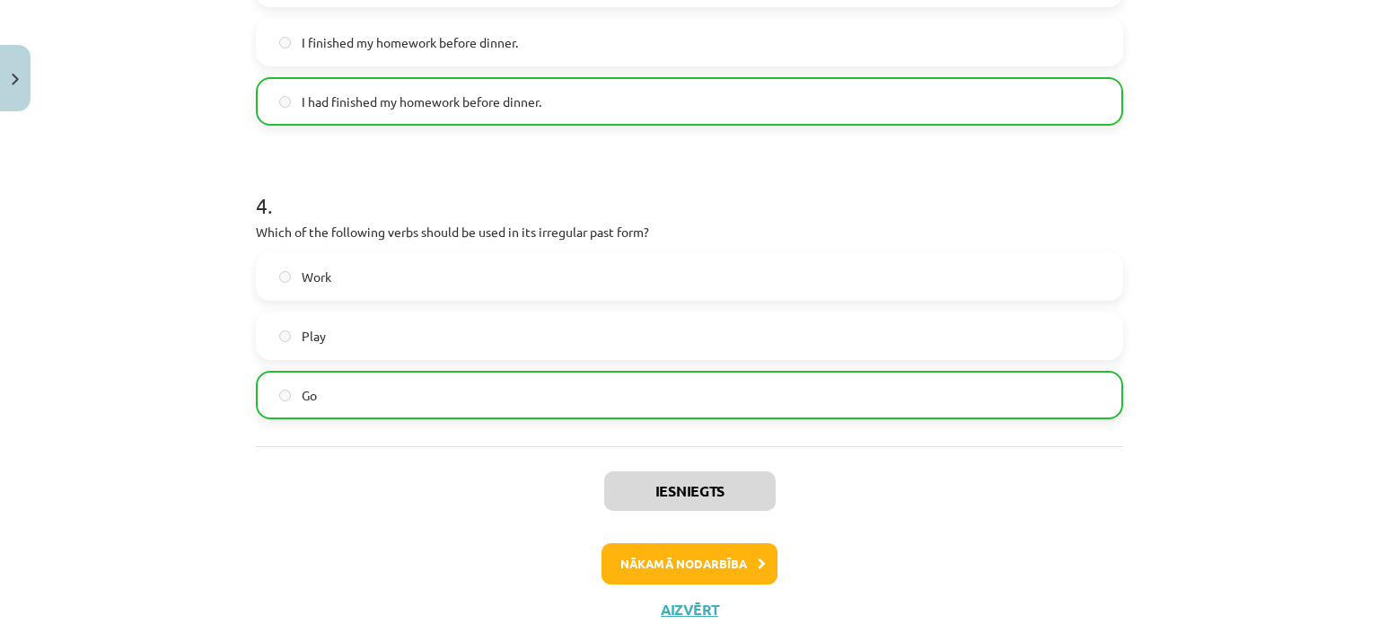
scroll to position [1136, 0]
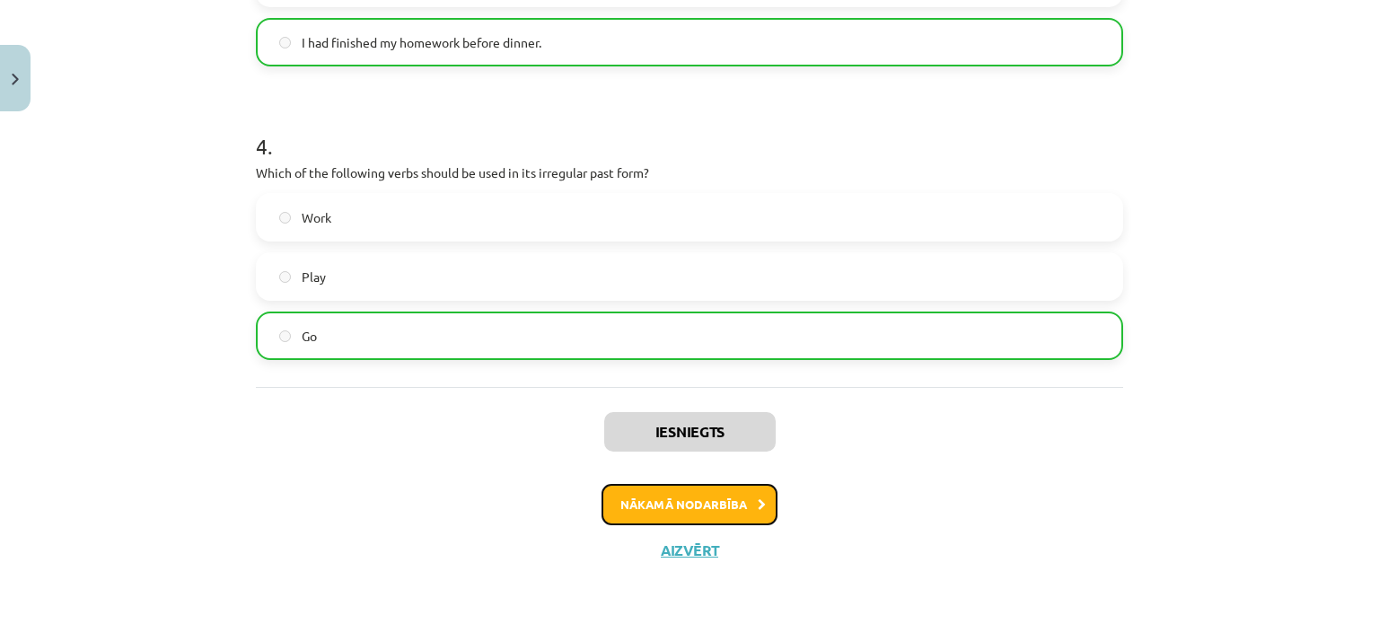
click at [749, 491] on button "Nākamā nodarbība" at bounding box center [690, 504] width 176 height 41
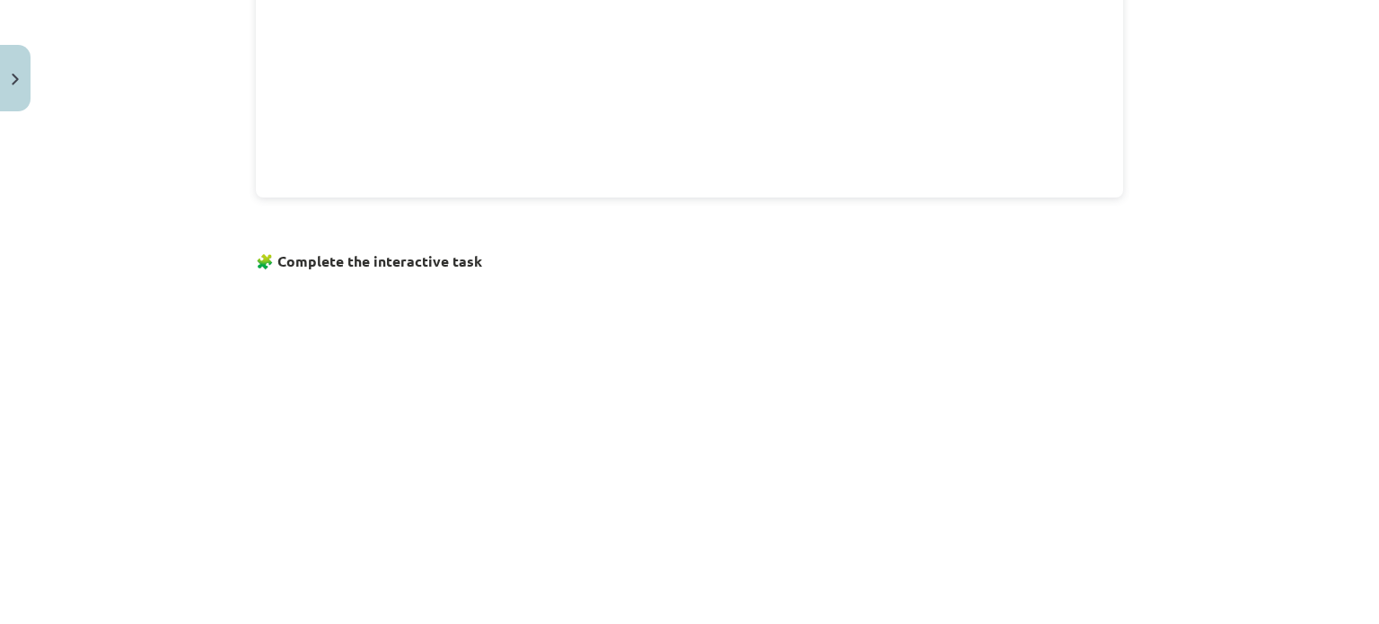
scroll to position [1123, 0]
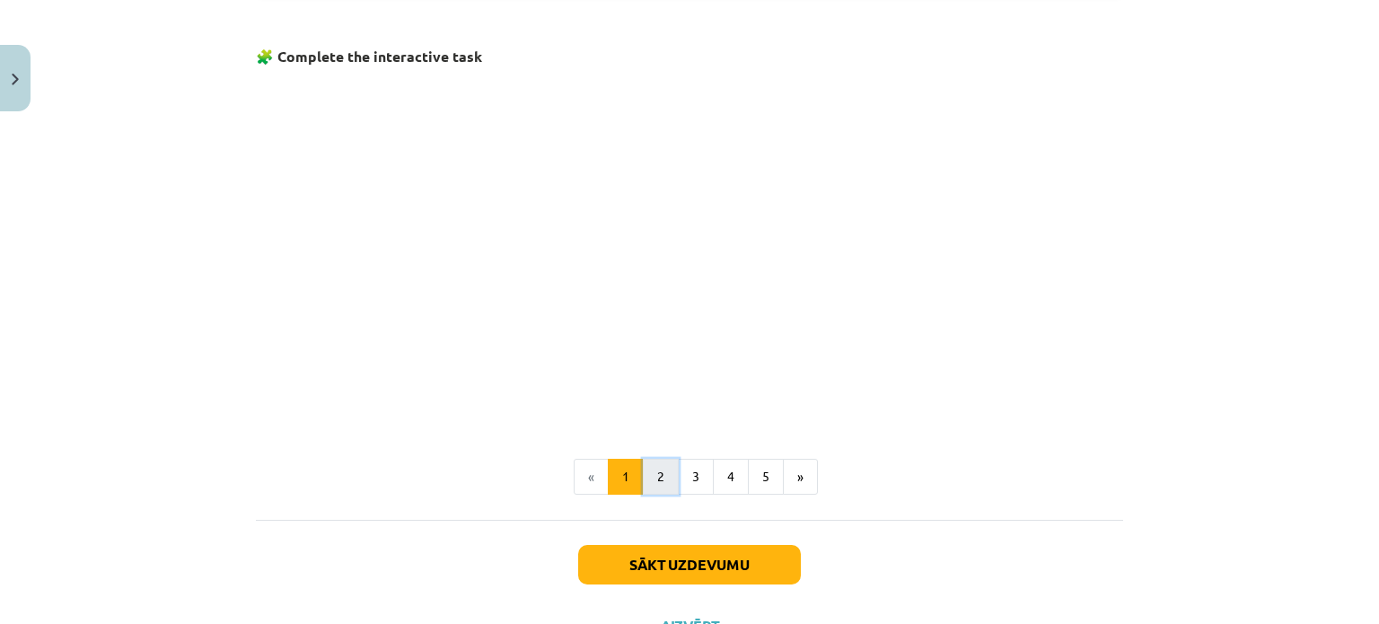
click at [650, 473] on button "2" at bounding box center [661, 477] width 36 height 36
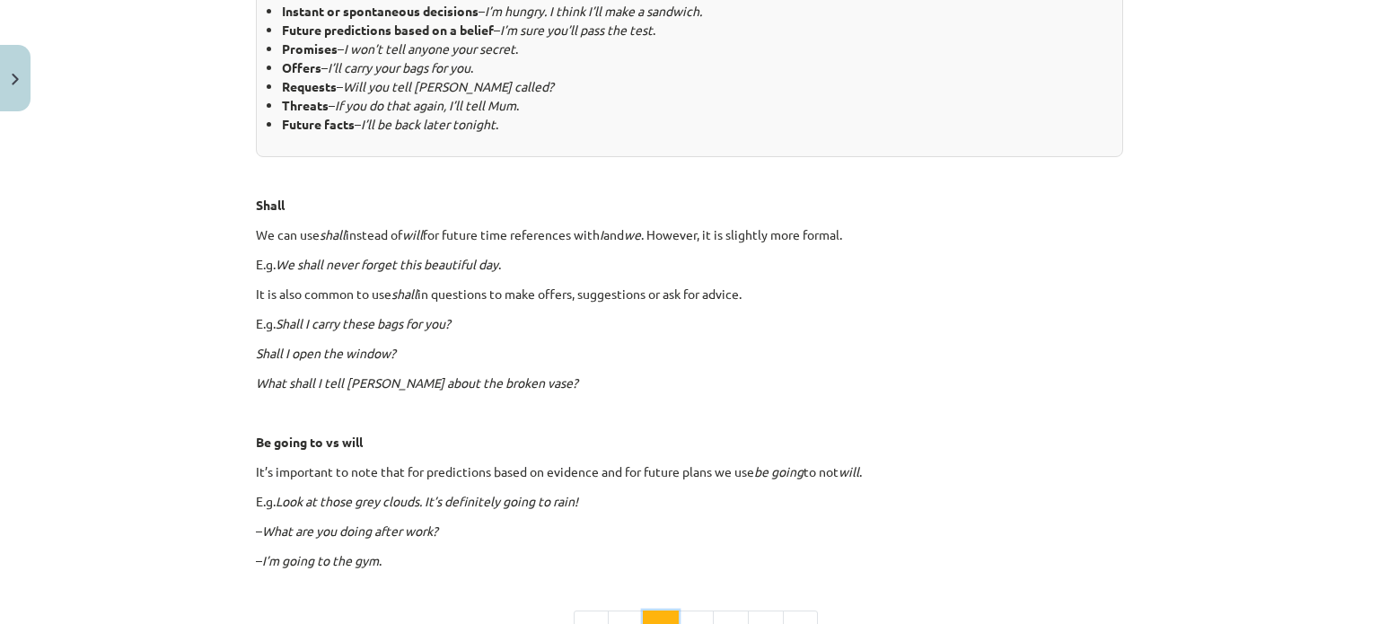
scroll to position [898, 0]
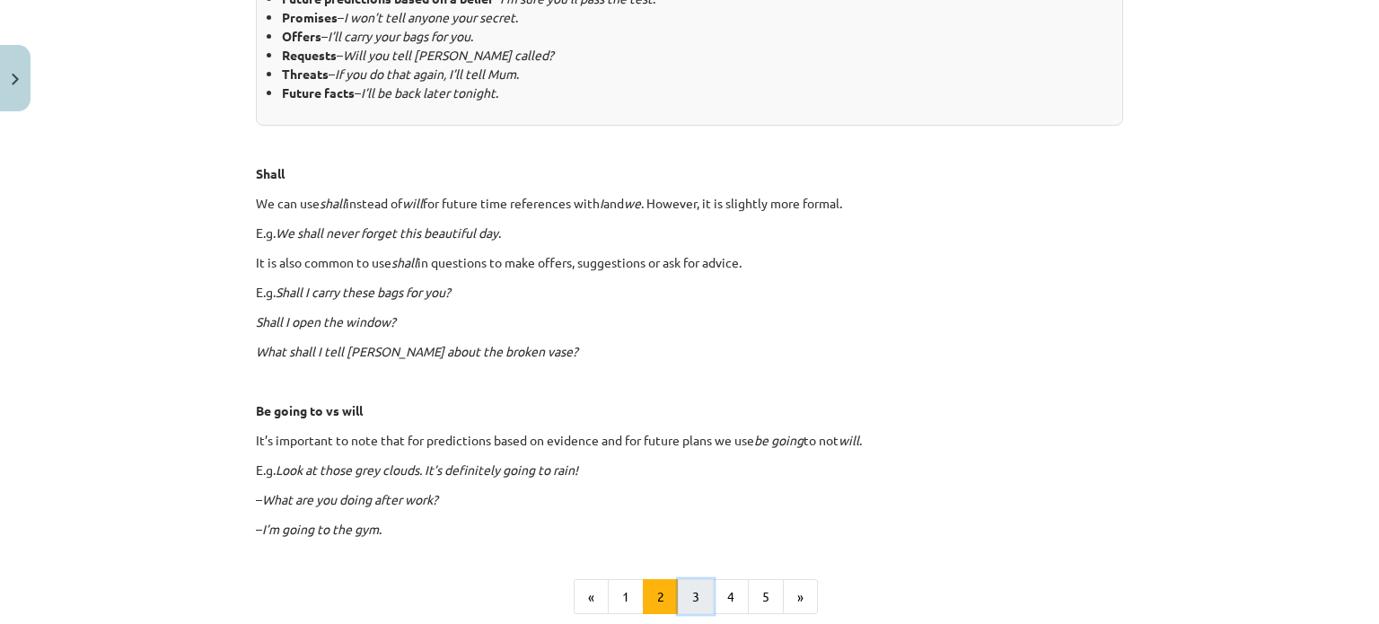
click at [702, 592] on button "3" at bounding box center [696, 597] width 36 height 36
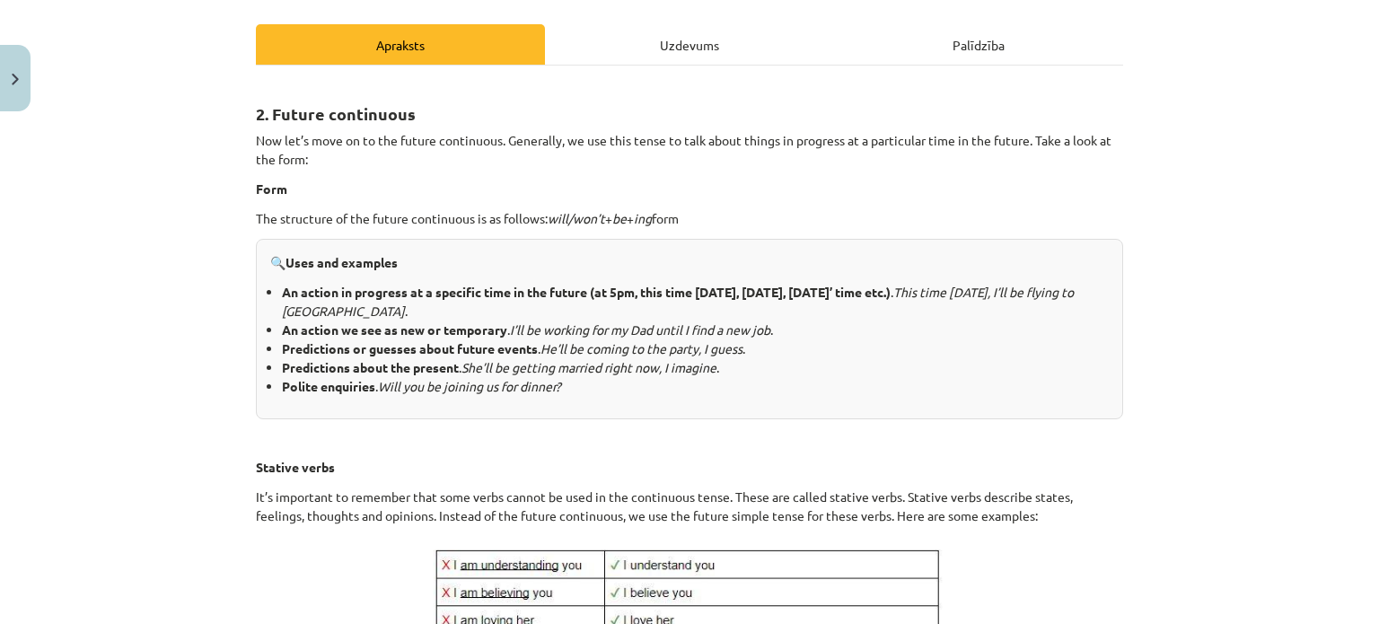
scroll to position [51, 0]
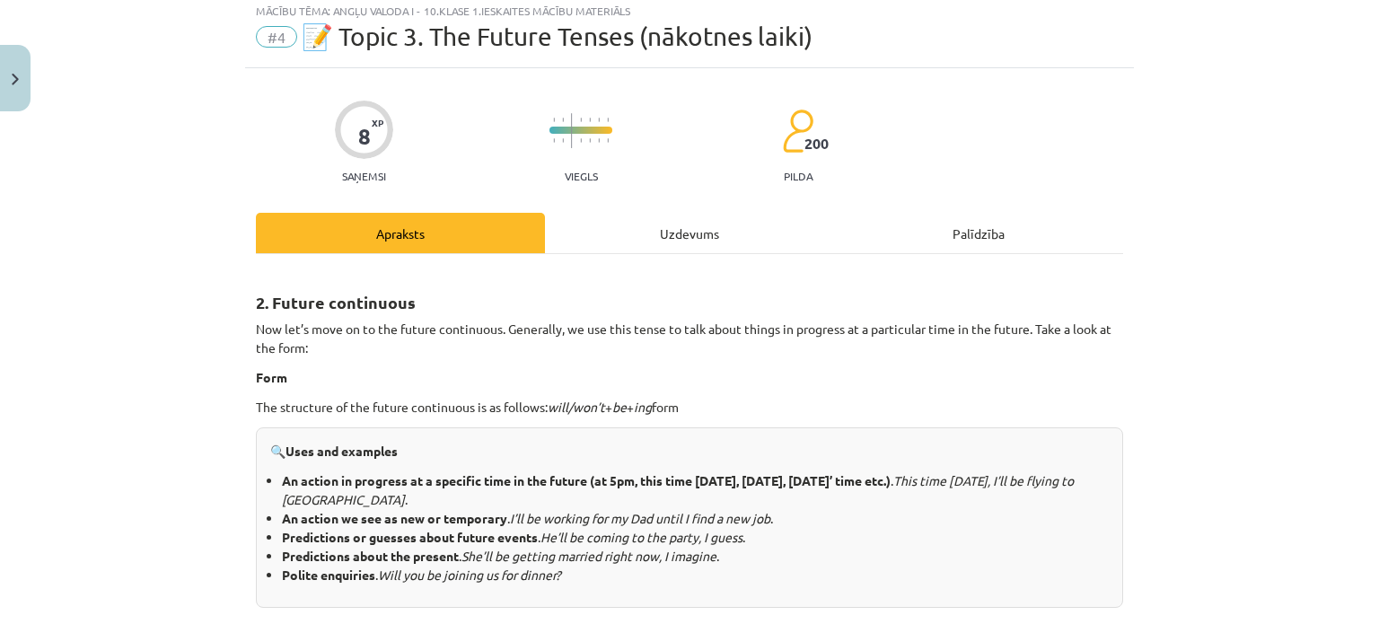
click at [269, 48] on div "#4 📝 Topic 3. The Future Tenses (nākotnes laiki)" at bounding box center [689, 36] width 867 height 29
click at [269, 35] on span "#4" at bounding box center [276, 37] width 41 height 22
click at [313, 39] on span "📝 Topic 3. The Future Tenses (nākotnes laiki)" at bounding box center [557, 37] width 511 height 30
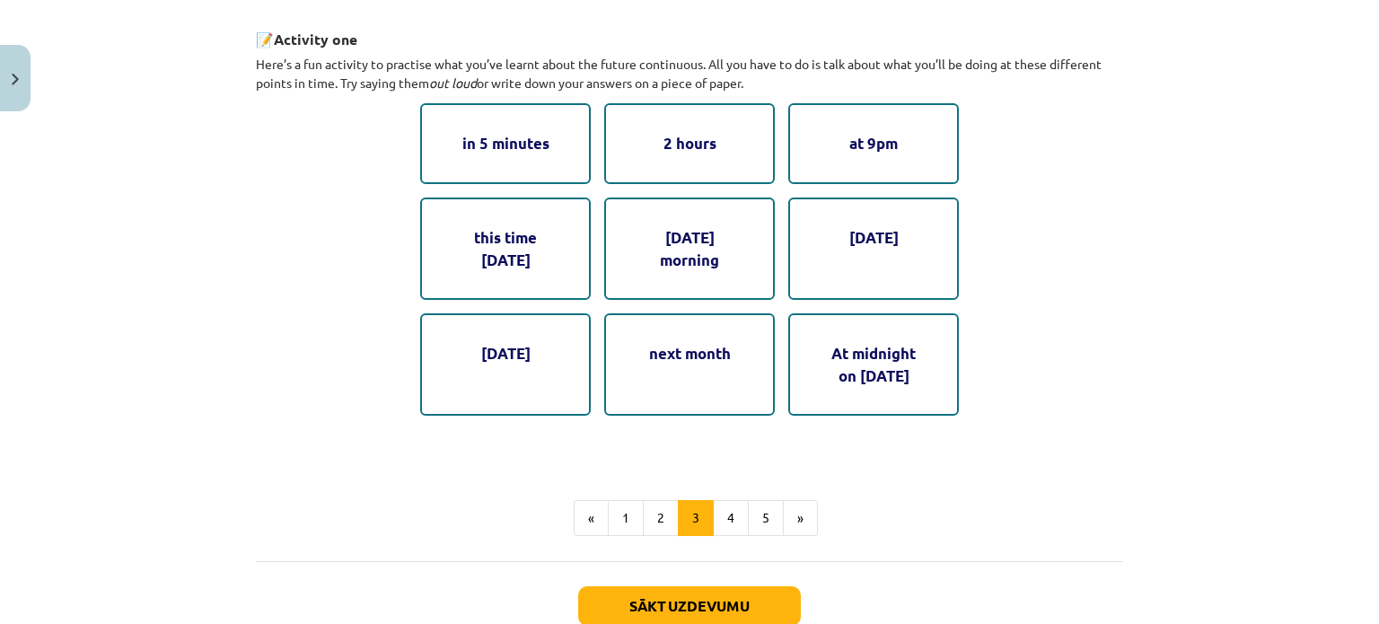
scroll to position [885, 0]
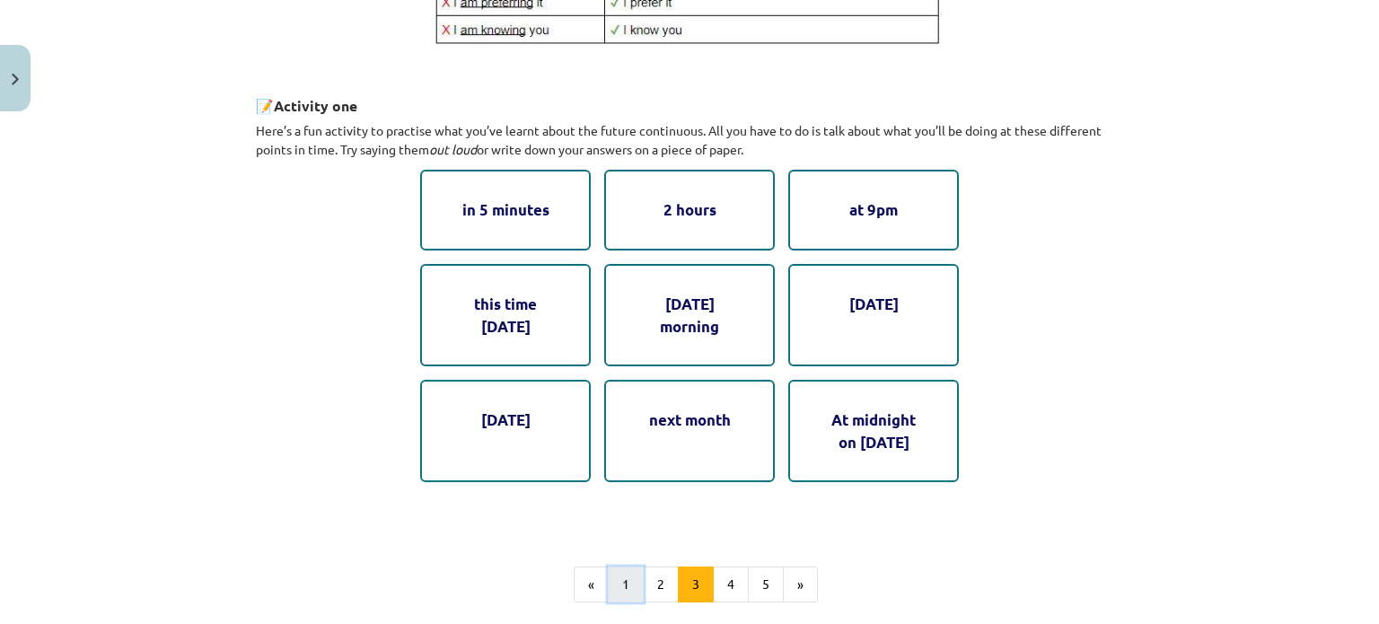
click at [625, 572] on button "1" at bounding box center [626, 585] width 36 height 36
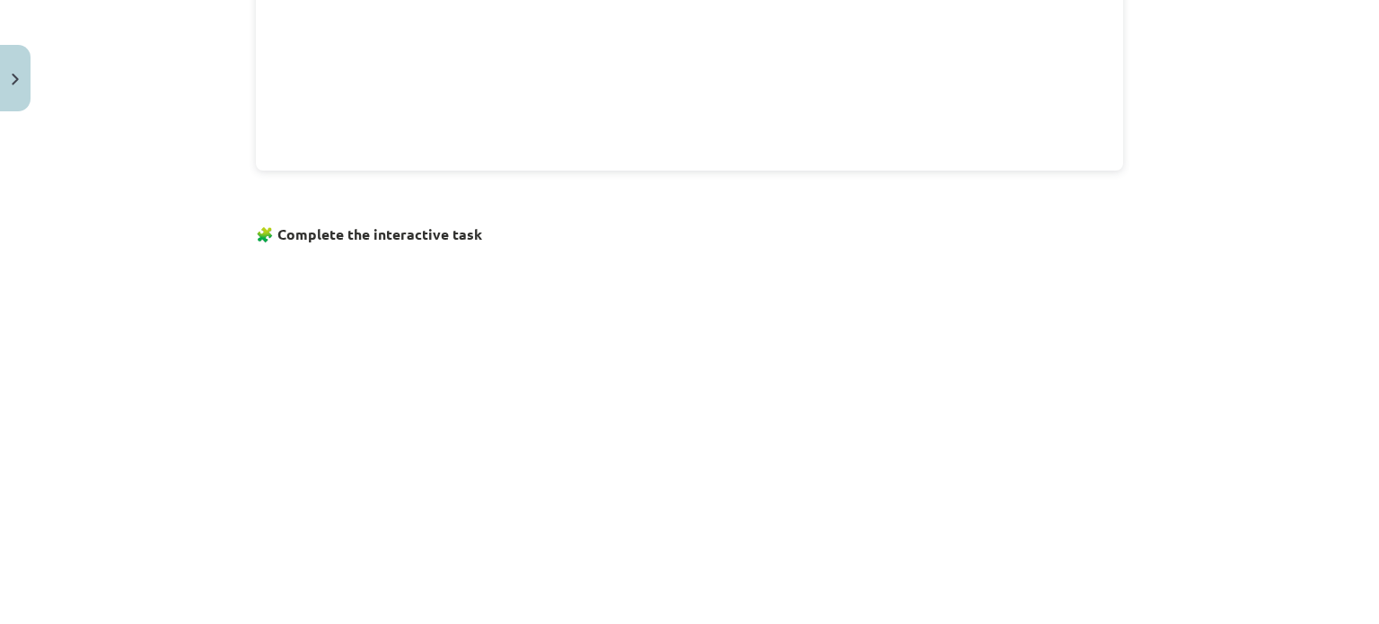
scroll to position [1039, 0]
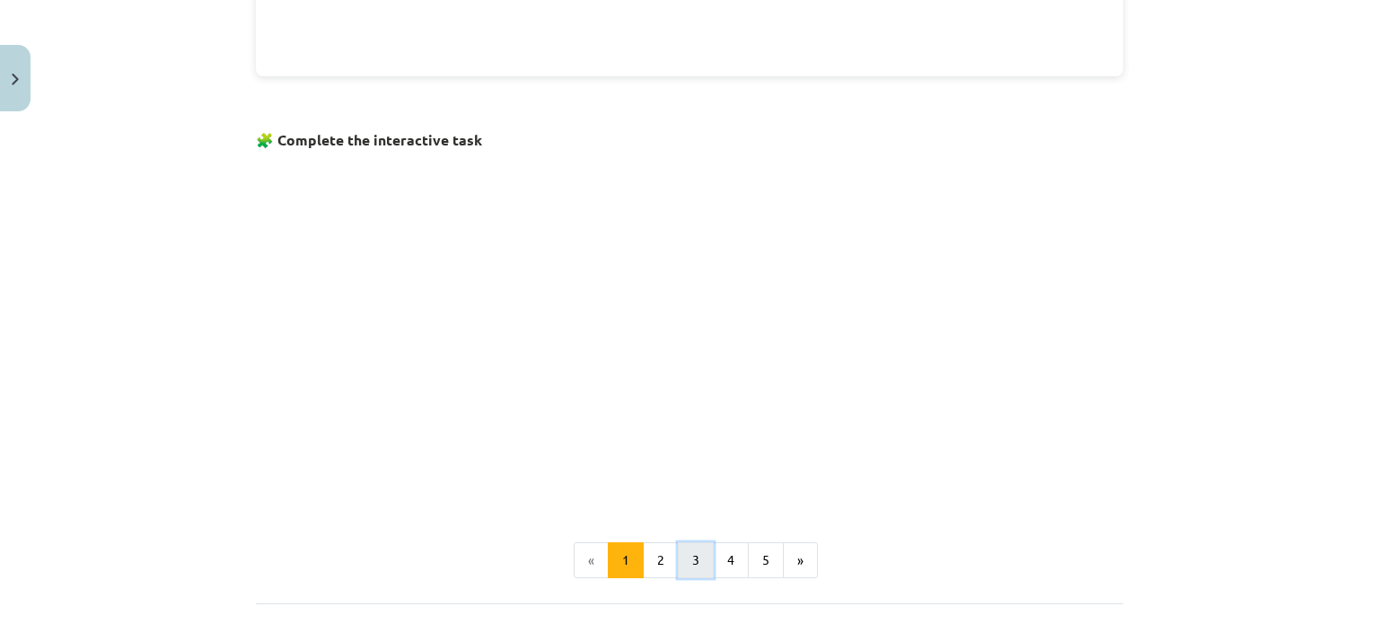
click at [700, 559] on button "3" at bounding box center [696, 560] width 36 height 36
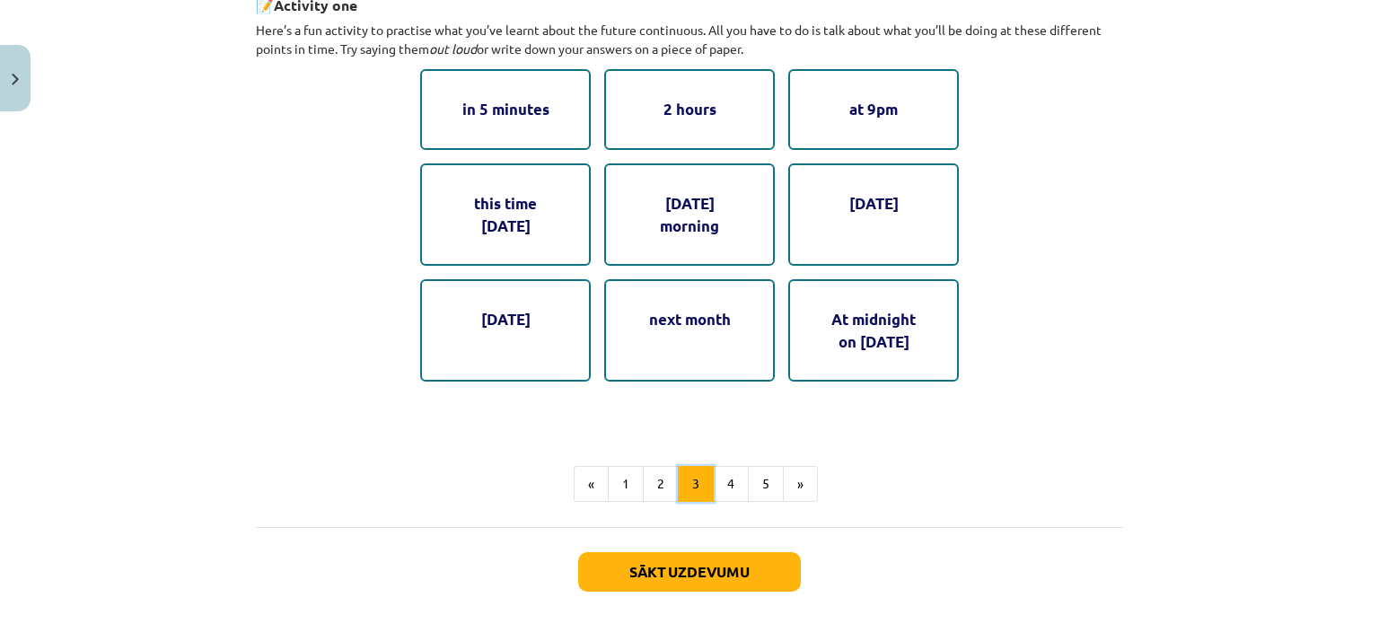
scroll to position [988, 0]
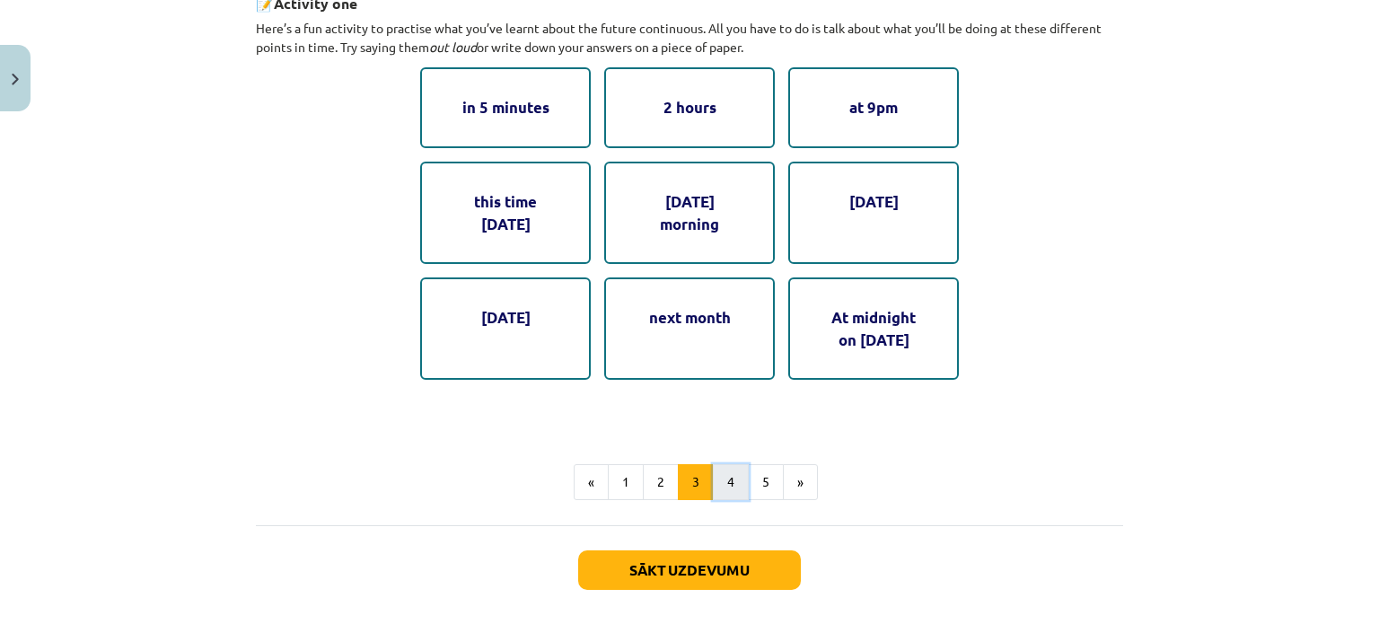
click at [724, 487] on button "4" at bounding box center [731, 482] width 36 height 36
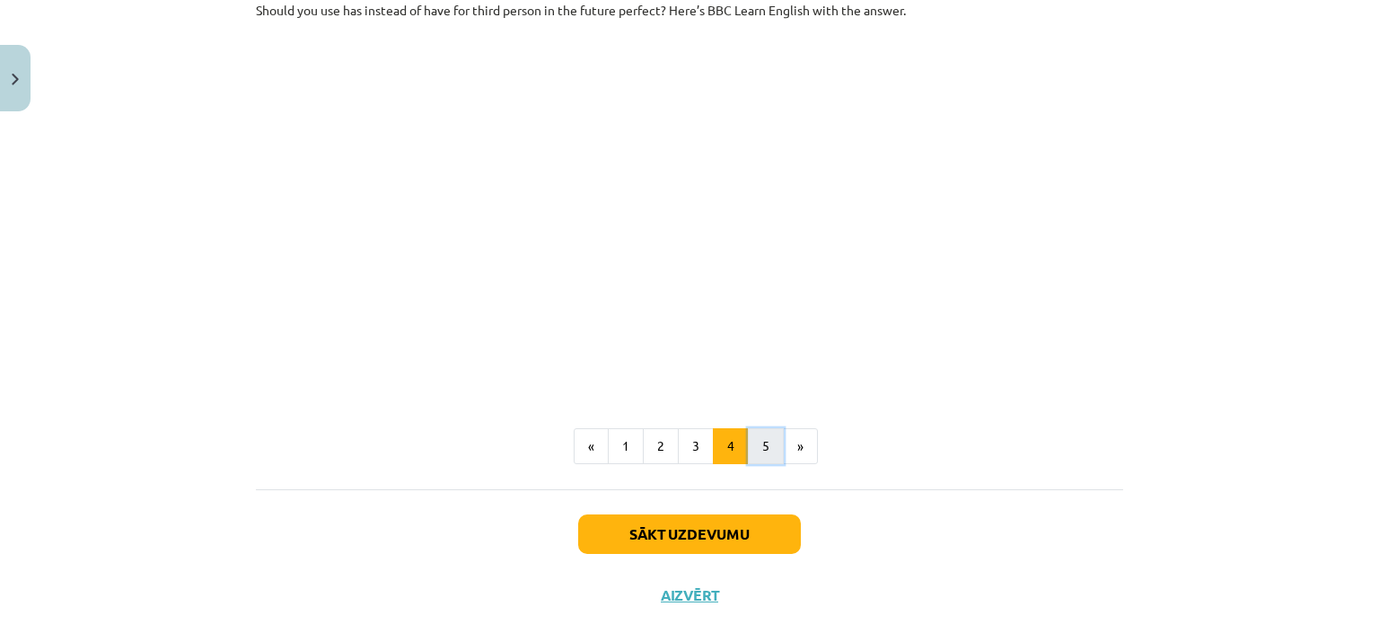
click at [765, 464] on button "5" at bounding box center [766, 446] width 36 height 36
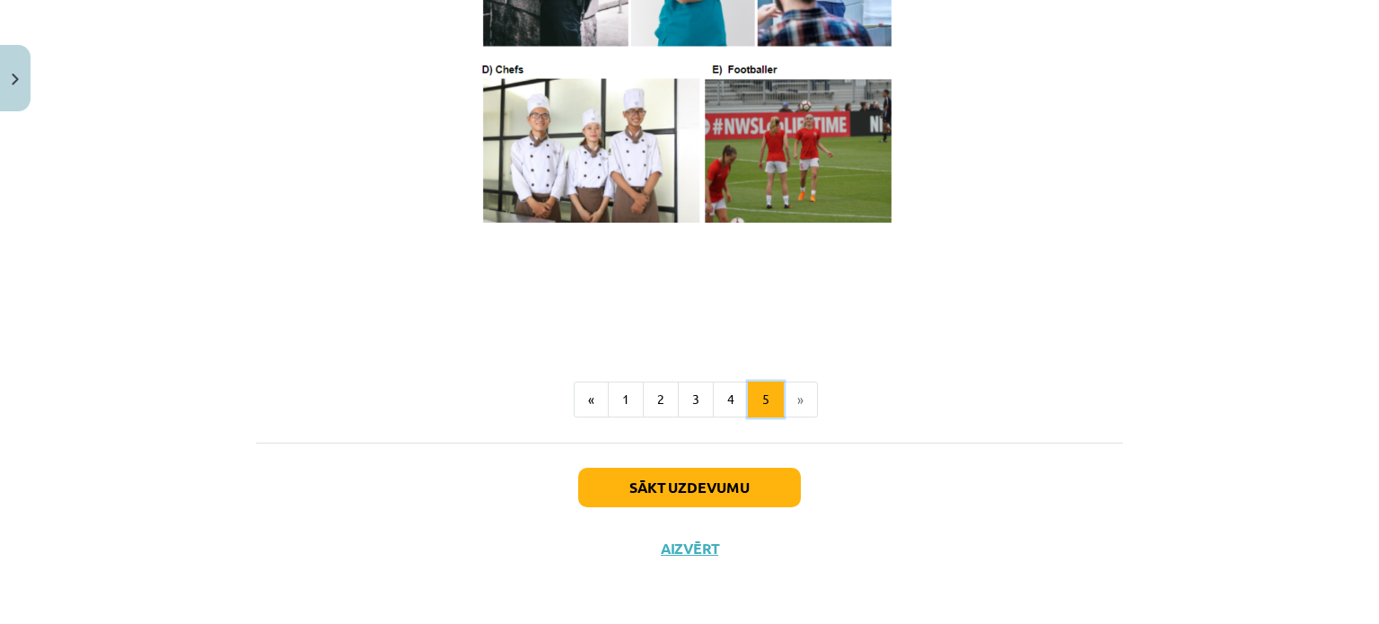
scroll to position [1152, 0]
click at [715, 410] on button "4" at bounding box center [731, 400] width 36 height 36
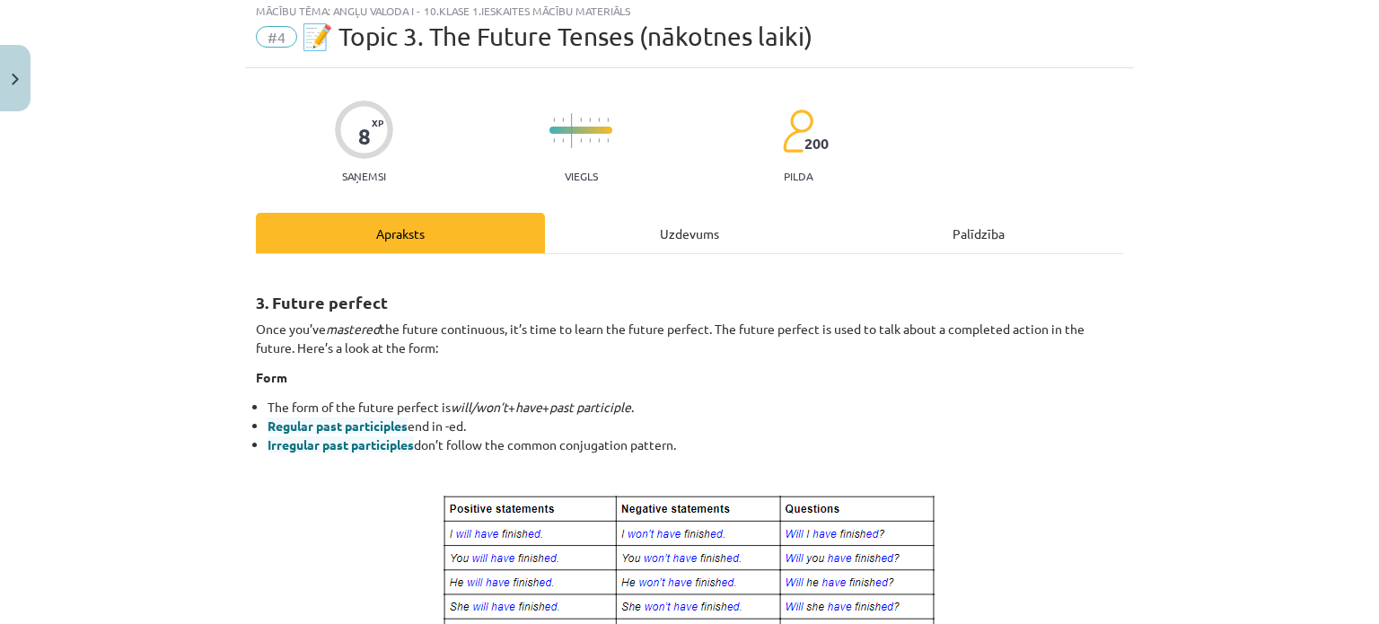
scroll to position [141, 0]
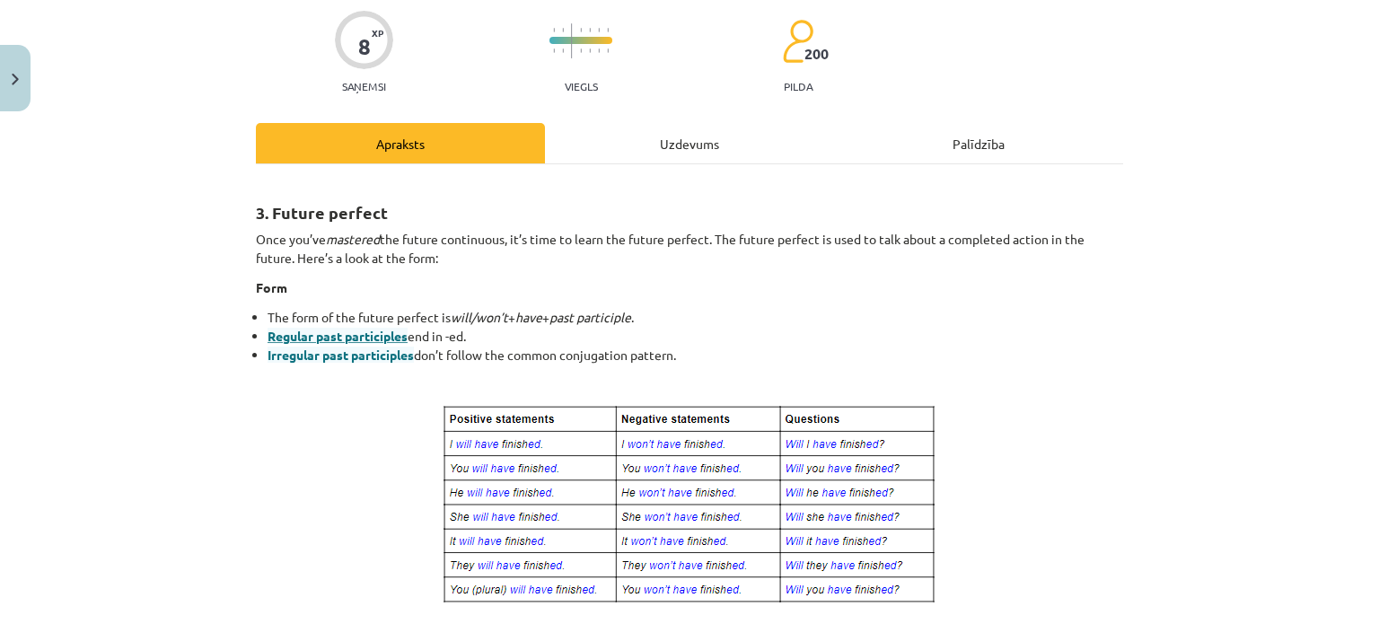
click at [323, 333] on span "Regular past participles" at bounding box center [338, 336] width 140 height 16
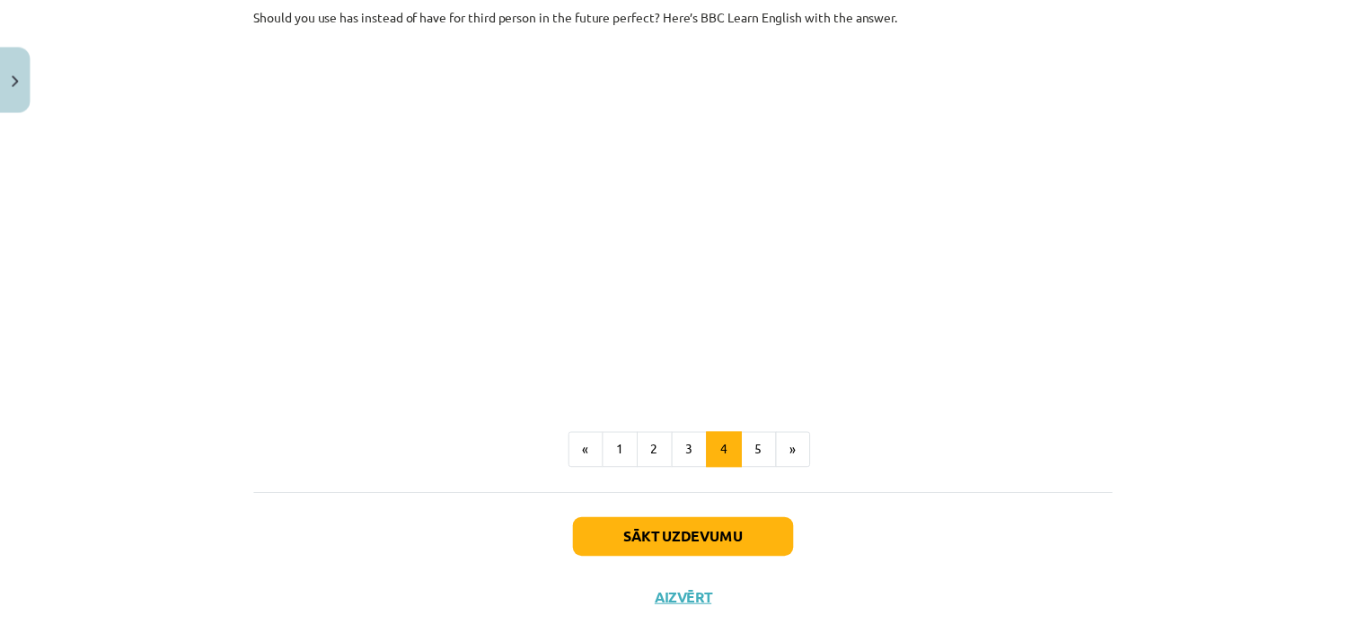
scroll to position [1052, 0]
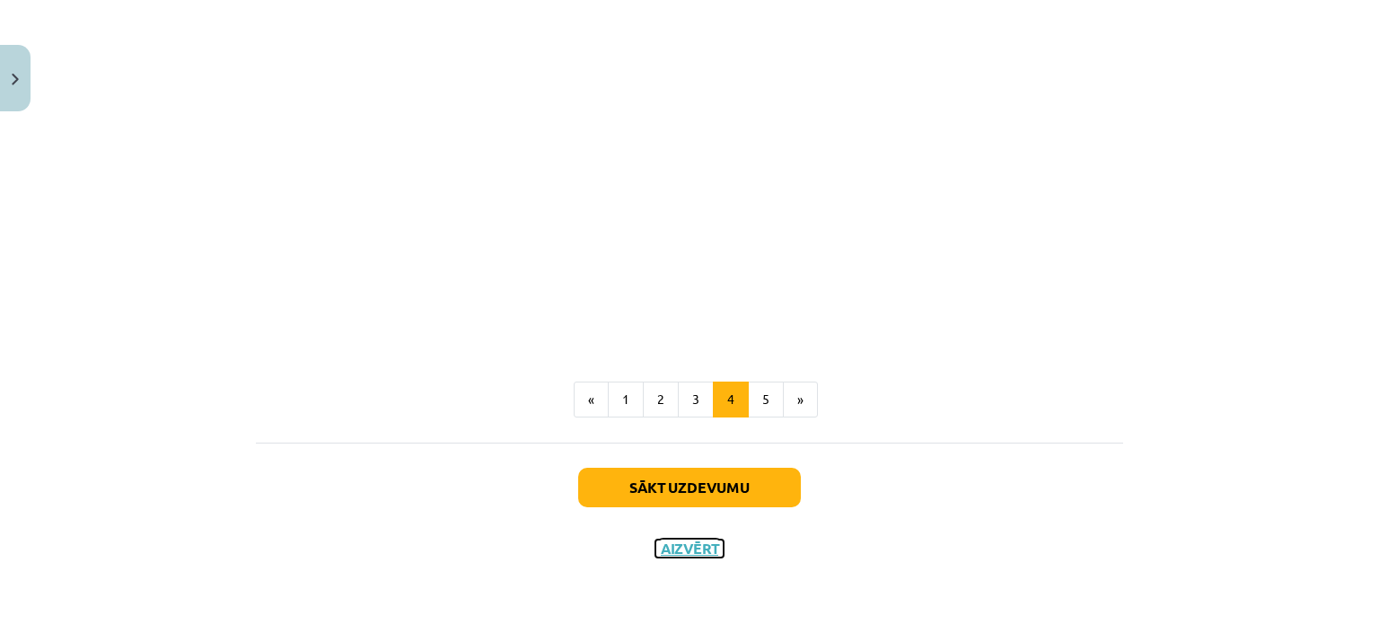
click at [678, 556] on button "Aizvērt" at bounding box center [690, 549] width 68 height 18
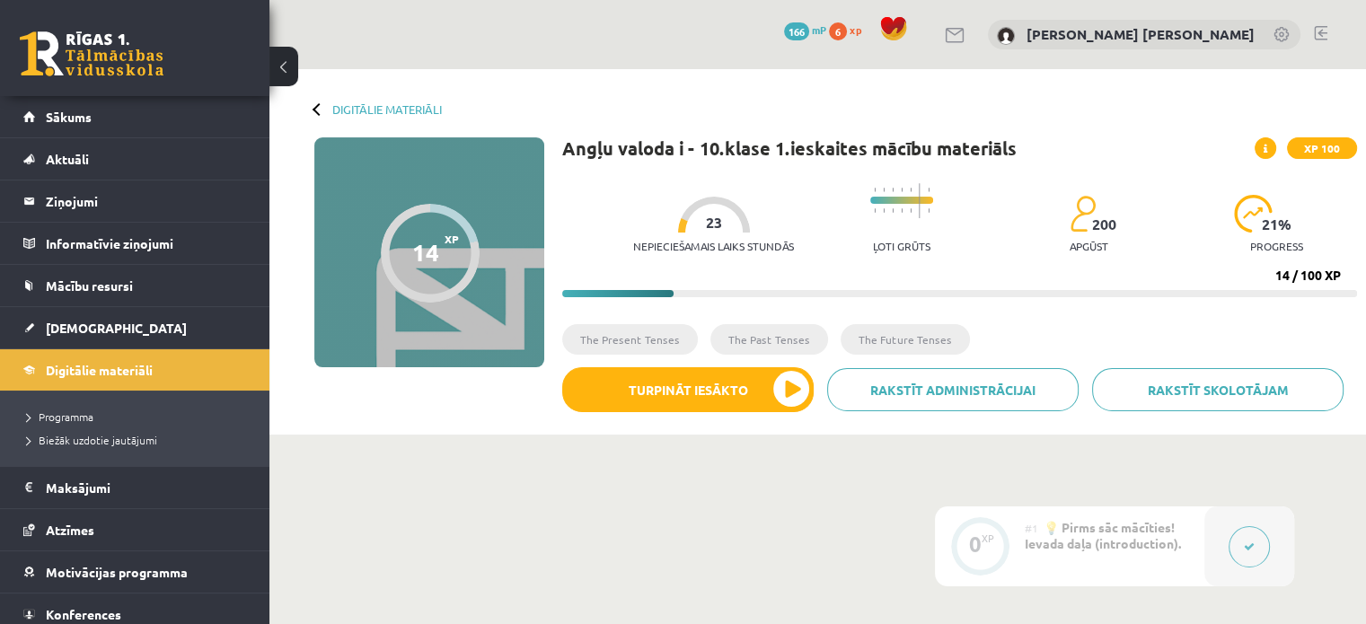
click at [1255, 215] on img at bounding box center [1253, 214] width 39 height 38
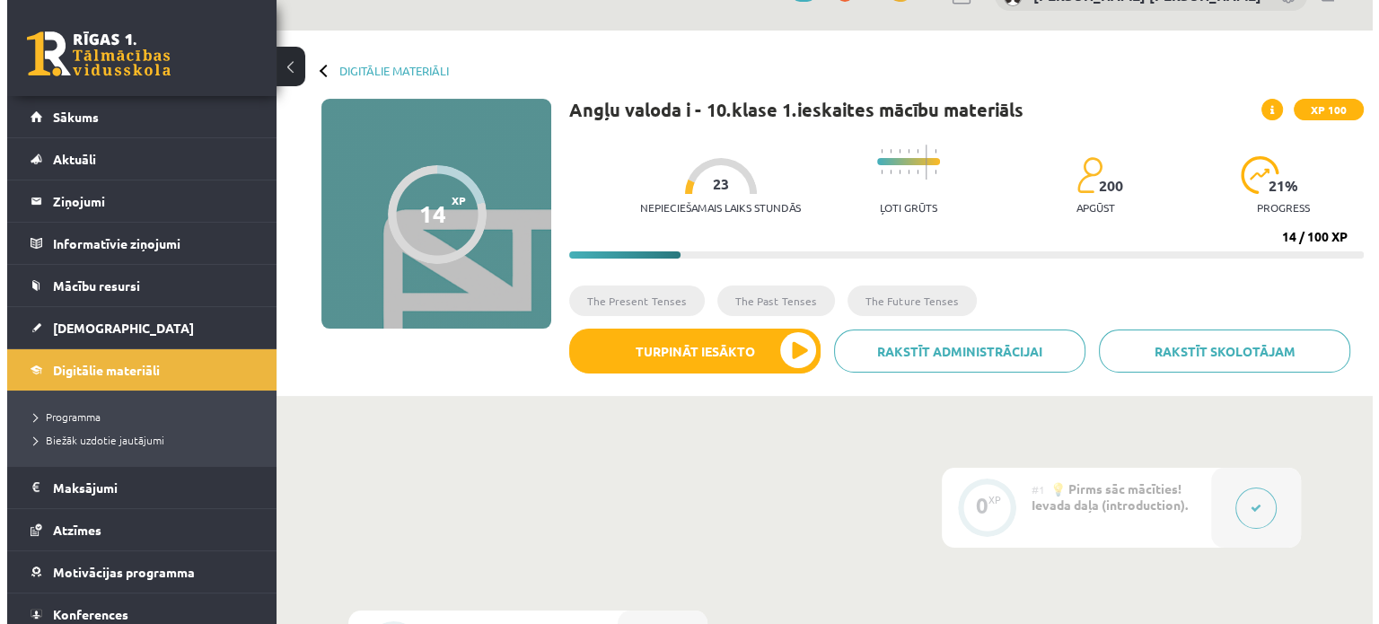
scroll to position [0, 0]
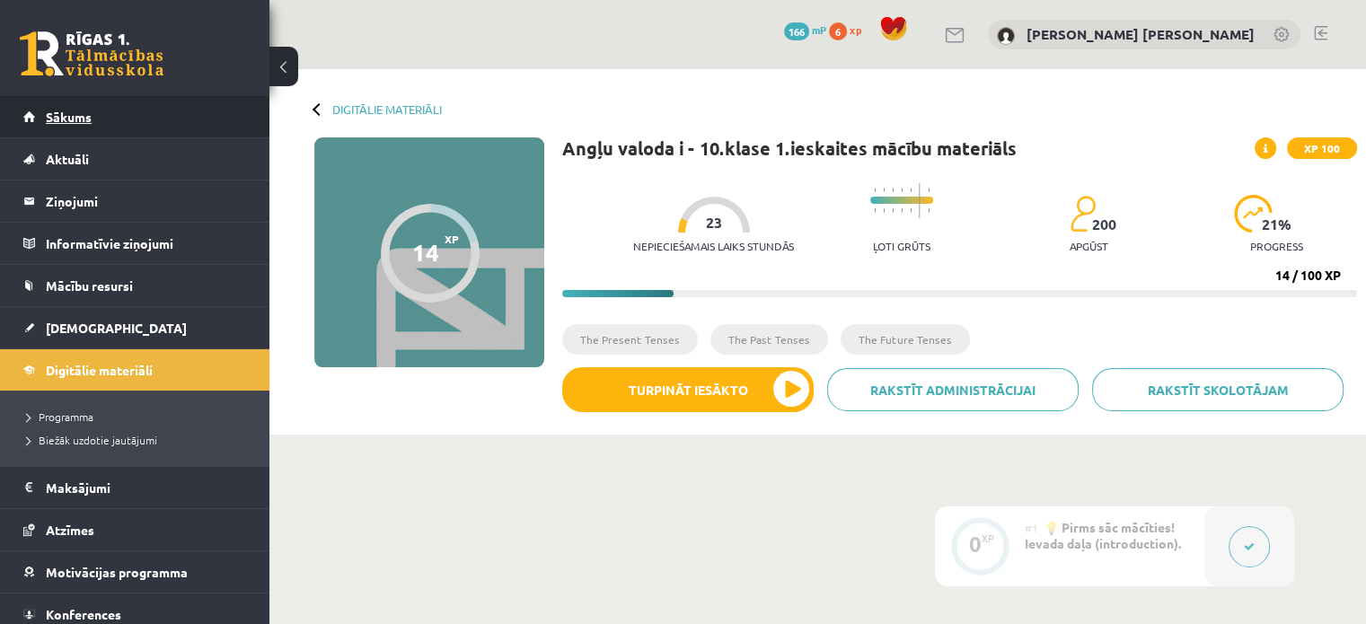
click at [139, 113] on link "Sākums" at bounding box center [135, 116] width 224 height 41
